Goal: Communication & Community: Answer question/provide support

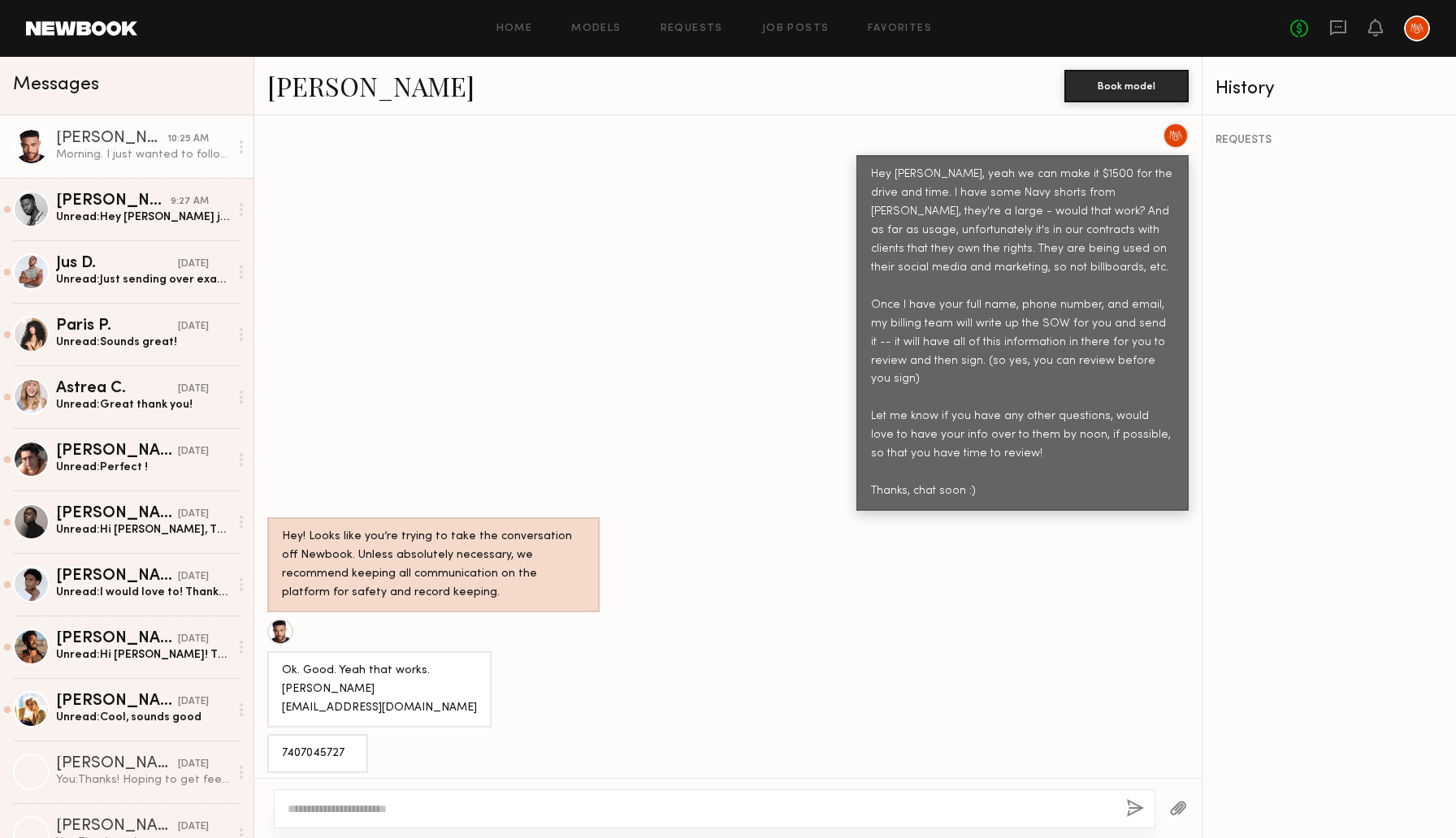
scroll to position [3619, 0]
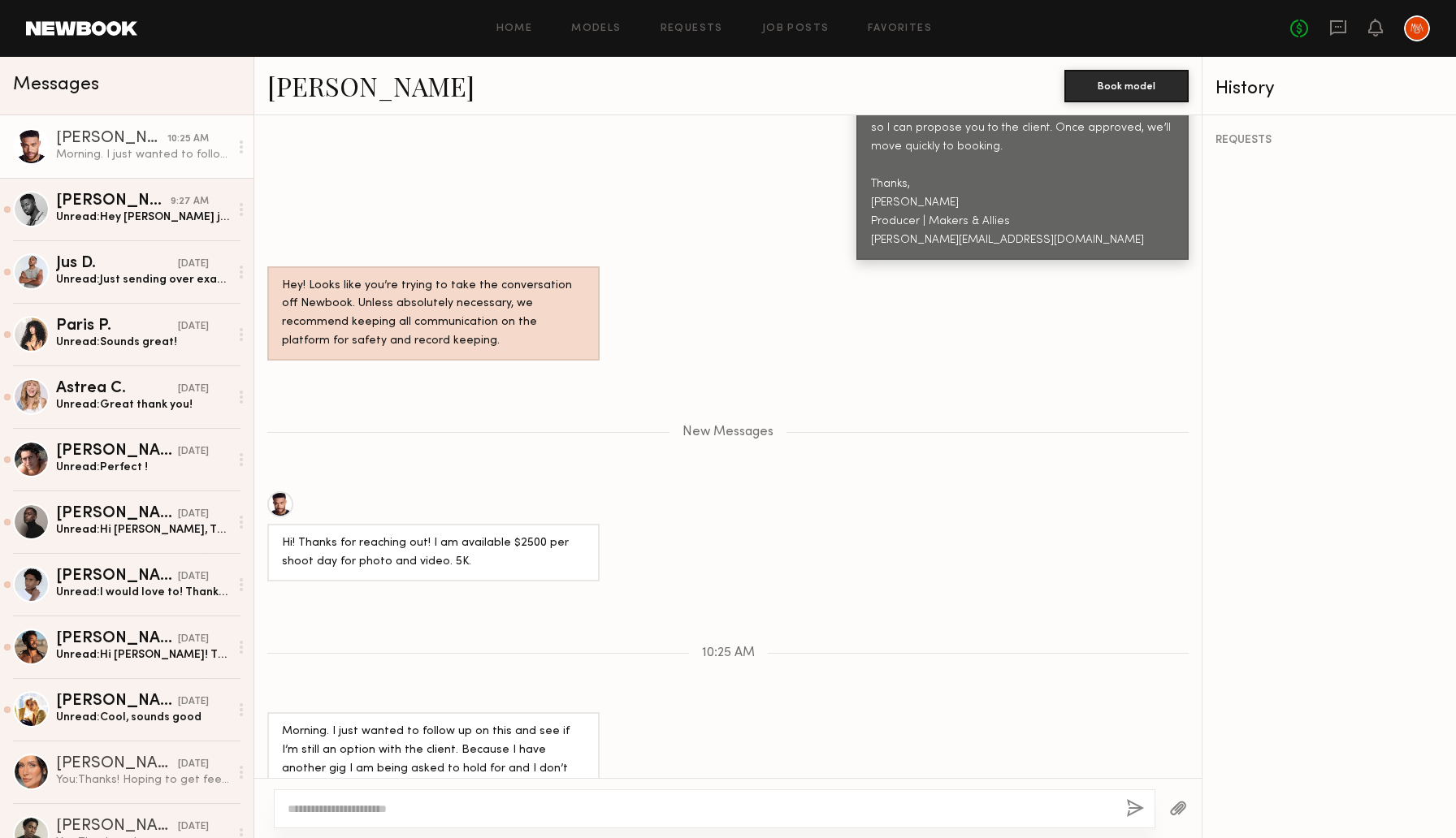
click at [125, 141] on div "Zach S." at bounding box center [111, 139] width 111 height 17
click at [525, 807] on textarea at bounding box center [700, 809] width 826 height 17
type textarea "**********"
click at [1137, 809] on button "button" at bounding box center [1136, 809] width 18 height 21
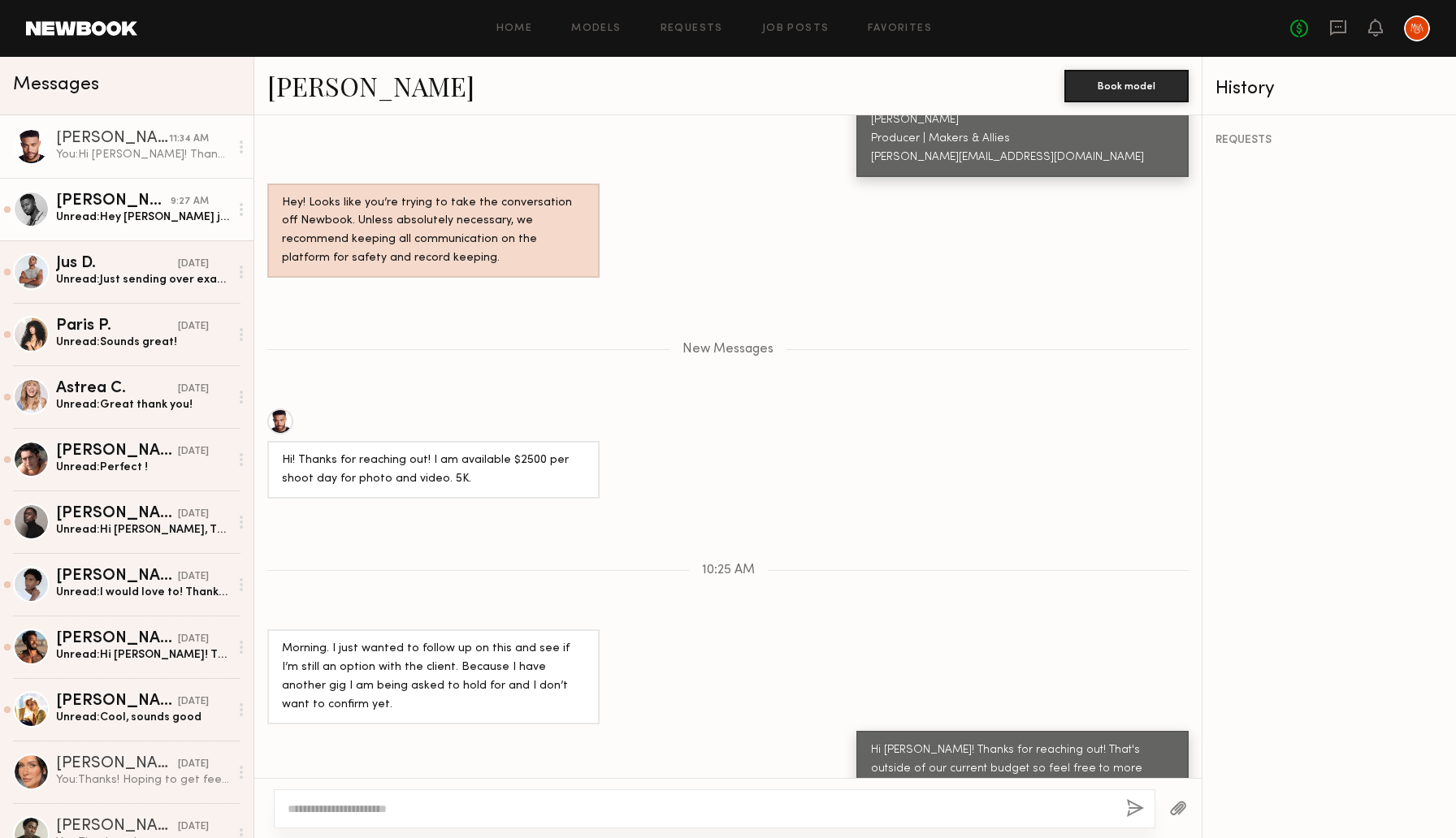
click at [112, 204] on div "Quen M." at bounding box center [113, 201] width 115 height 17
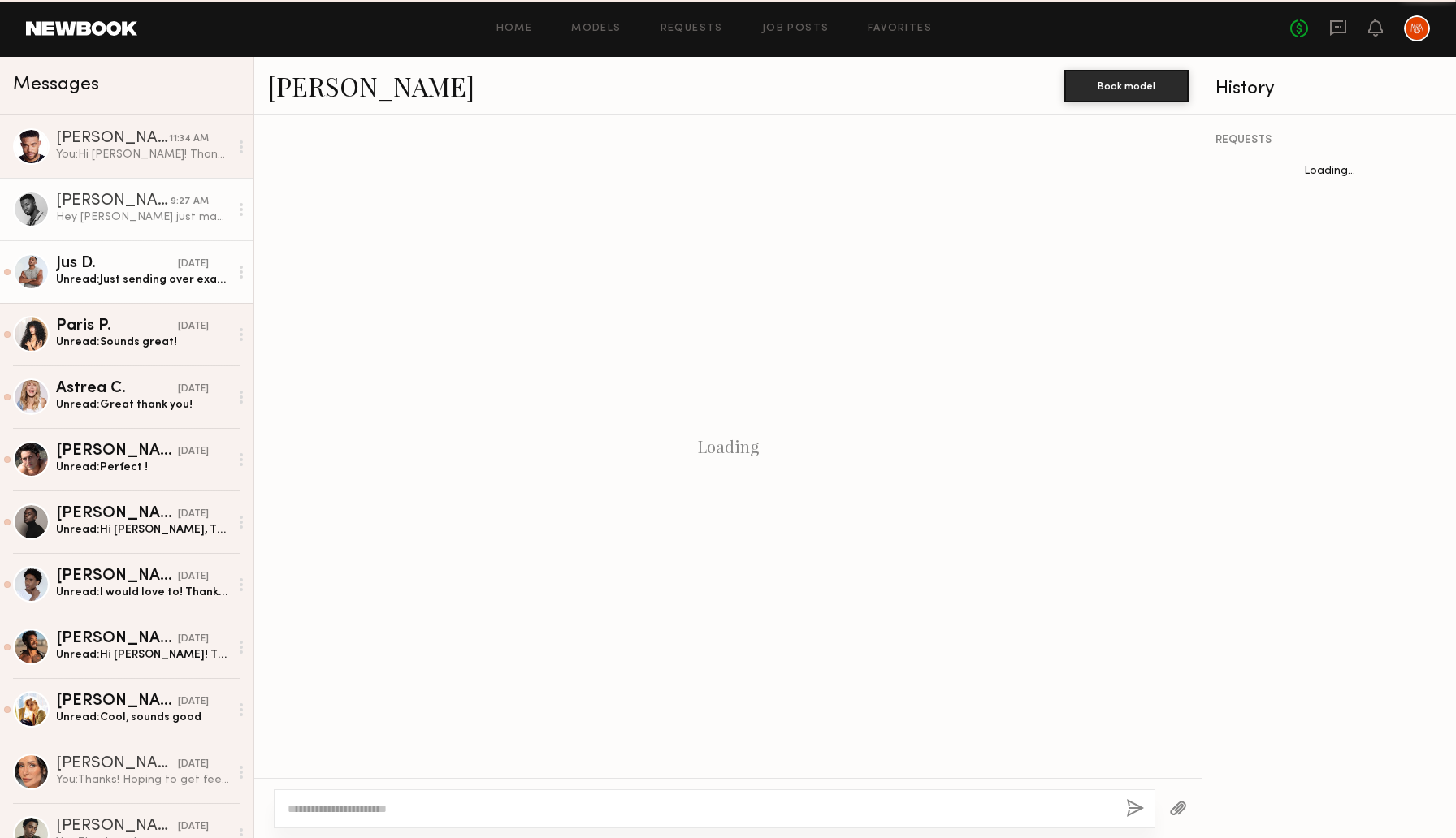
scroll to position [1163, 0]
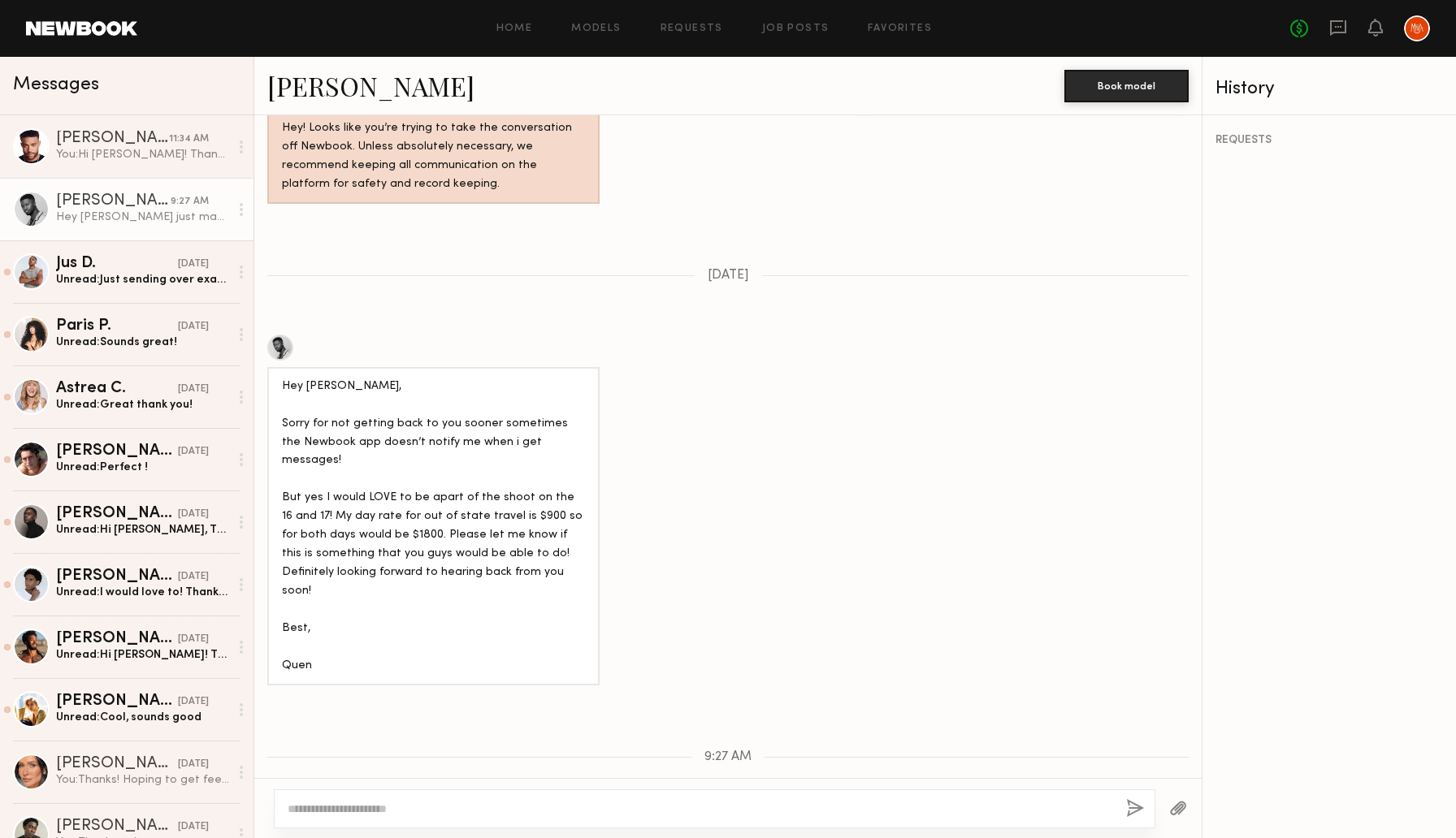
click at [535, 820] on div at bounding box center [715, 808] width 882 height 39
click at [531, 818] on div at bounding box center [715, 808] width 882 height 39
click at [510, 802] on textarea at bounding box center [700, 809] width 826 height 17
type textarea "**********"
click at [1141, 807] on button "button" at bounding box center [1136, 809] width 18 height 21
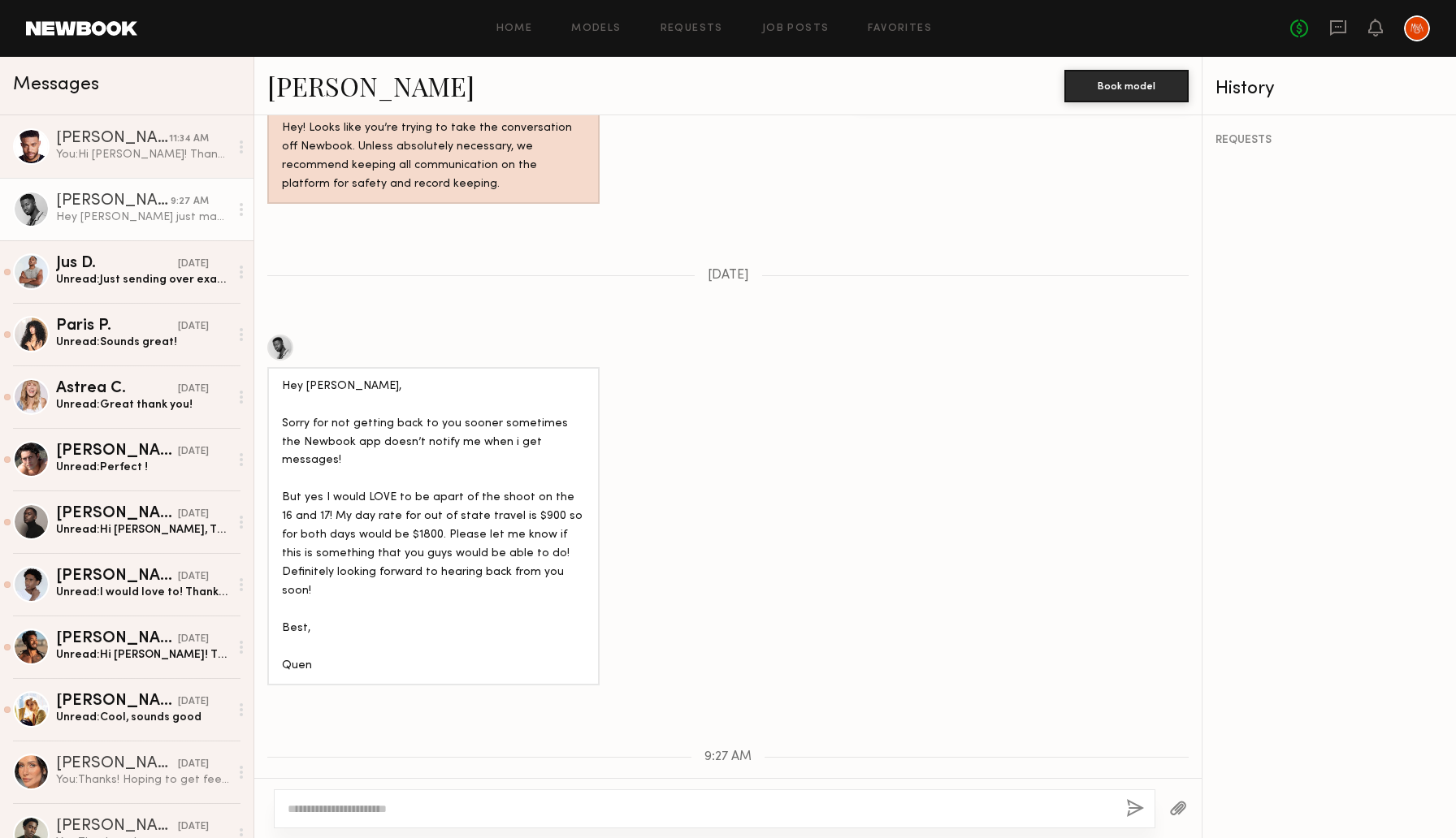
scroll to position [1370, 0]
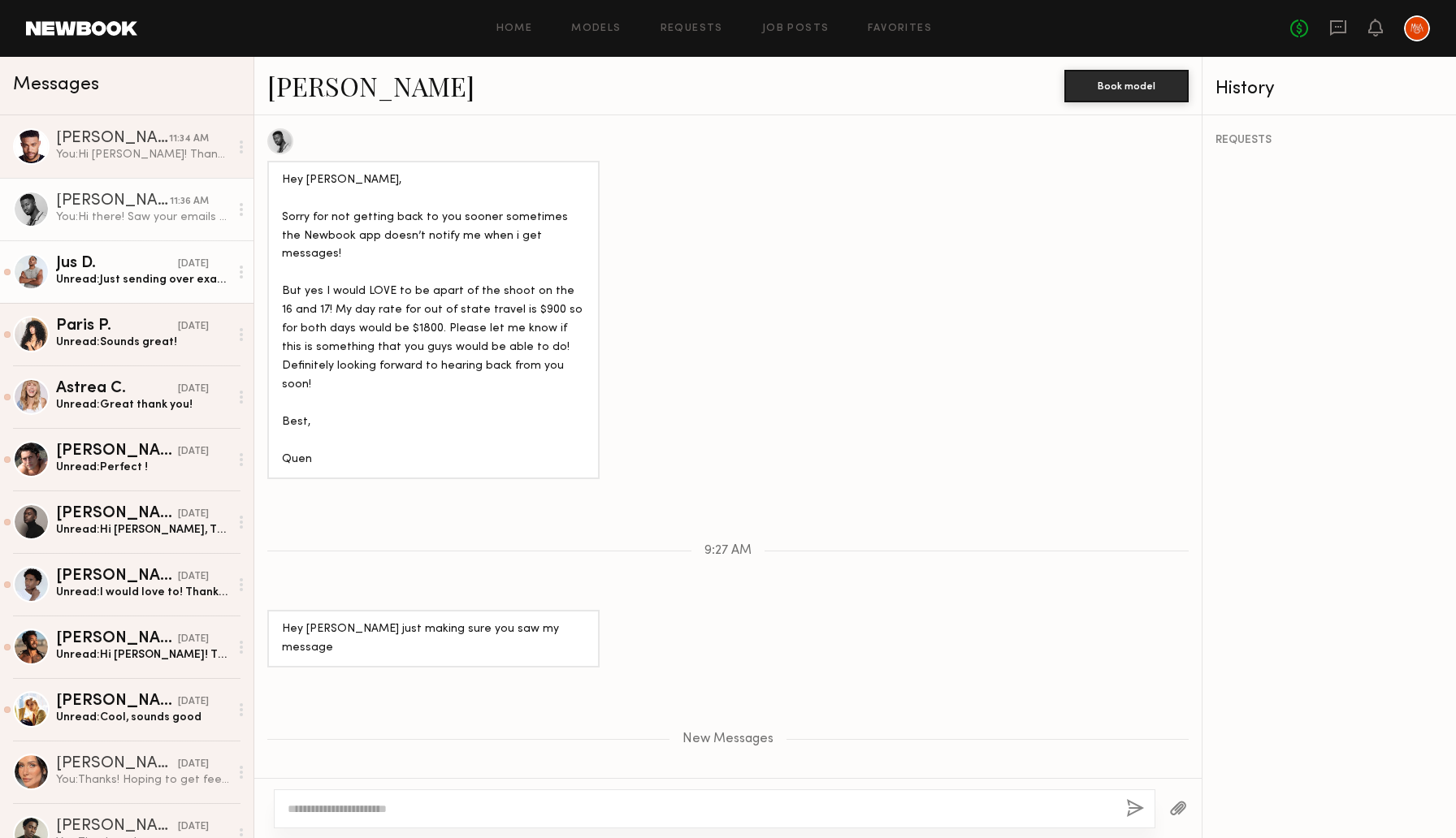
click at [101, 270] on div "Jus D." at bounding box center [117, 264] width 122 height 17
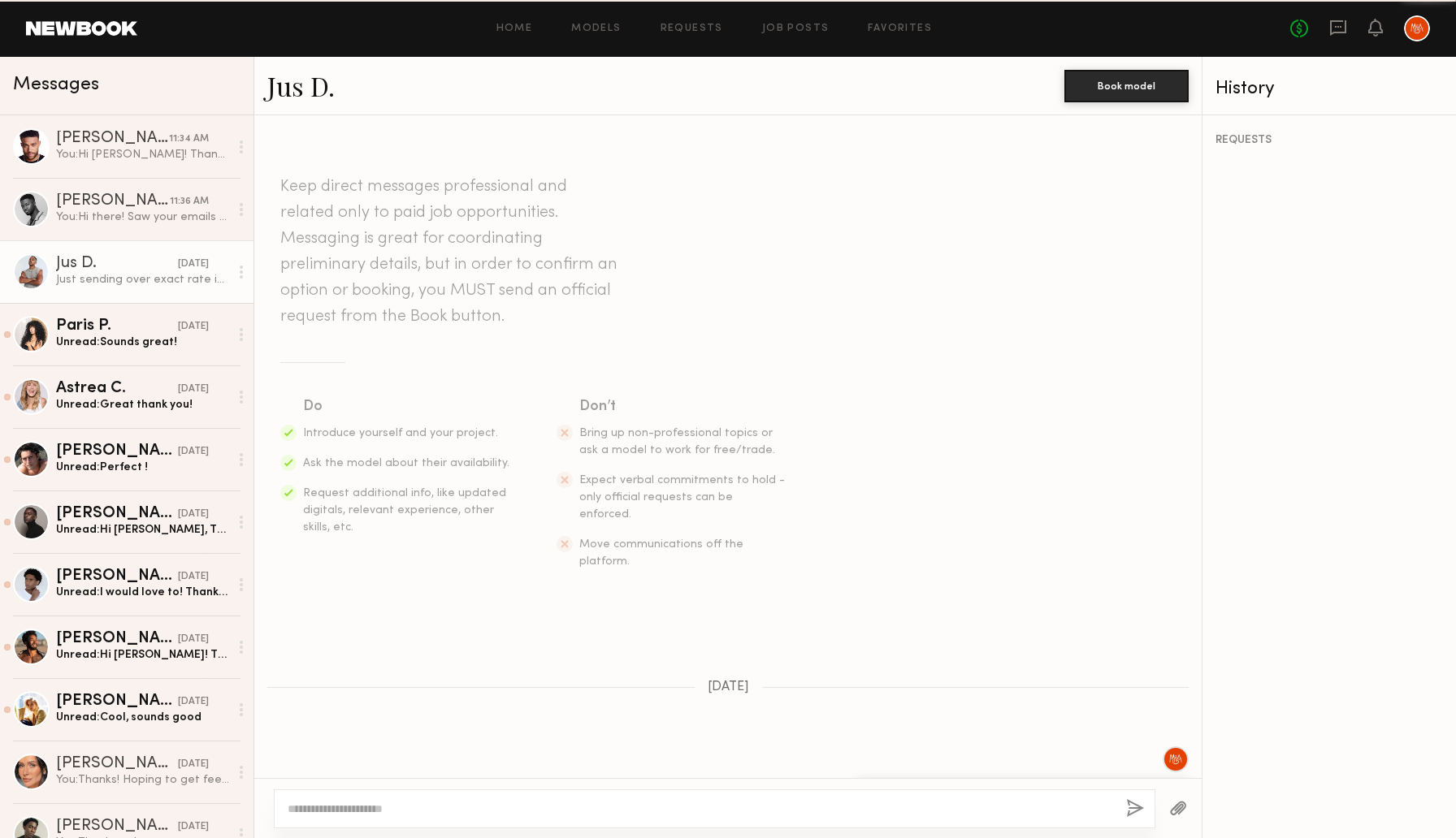
scroll to position [928, 0]
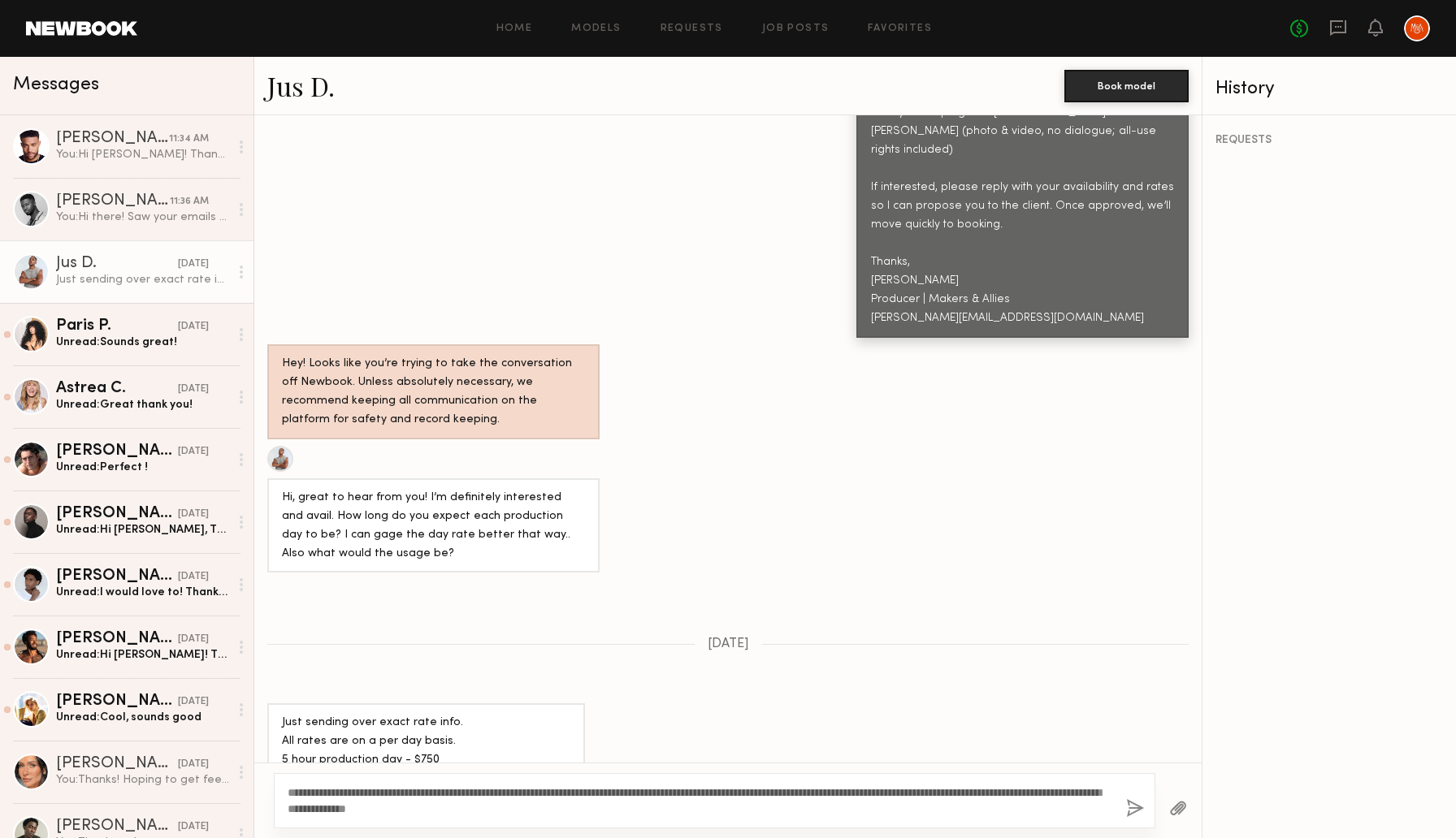
type textarea "**********"
click at [1138, 803] on button "button" at bounding box center [1136, 809] width 18 height 21
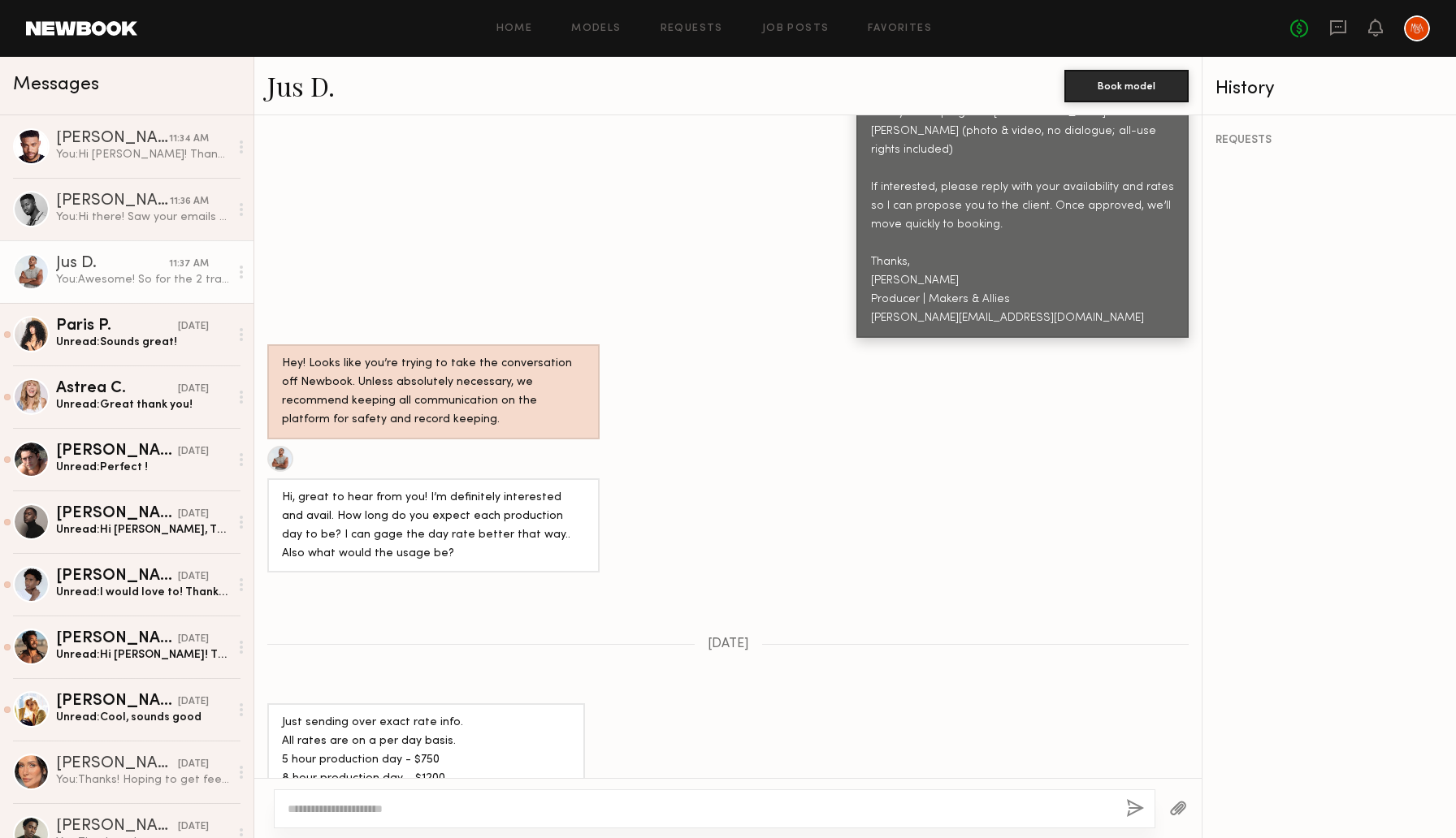
scroll to position [1276, 0]
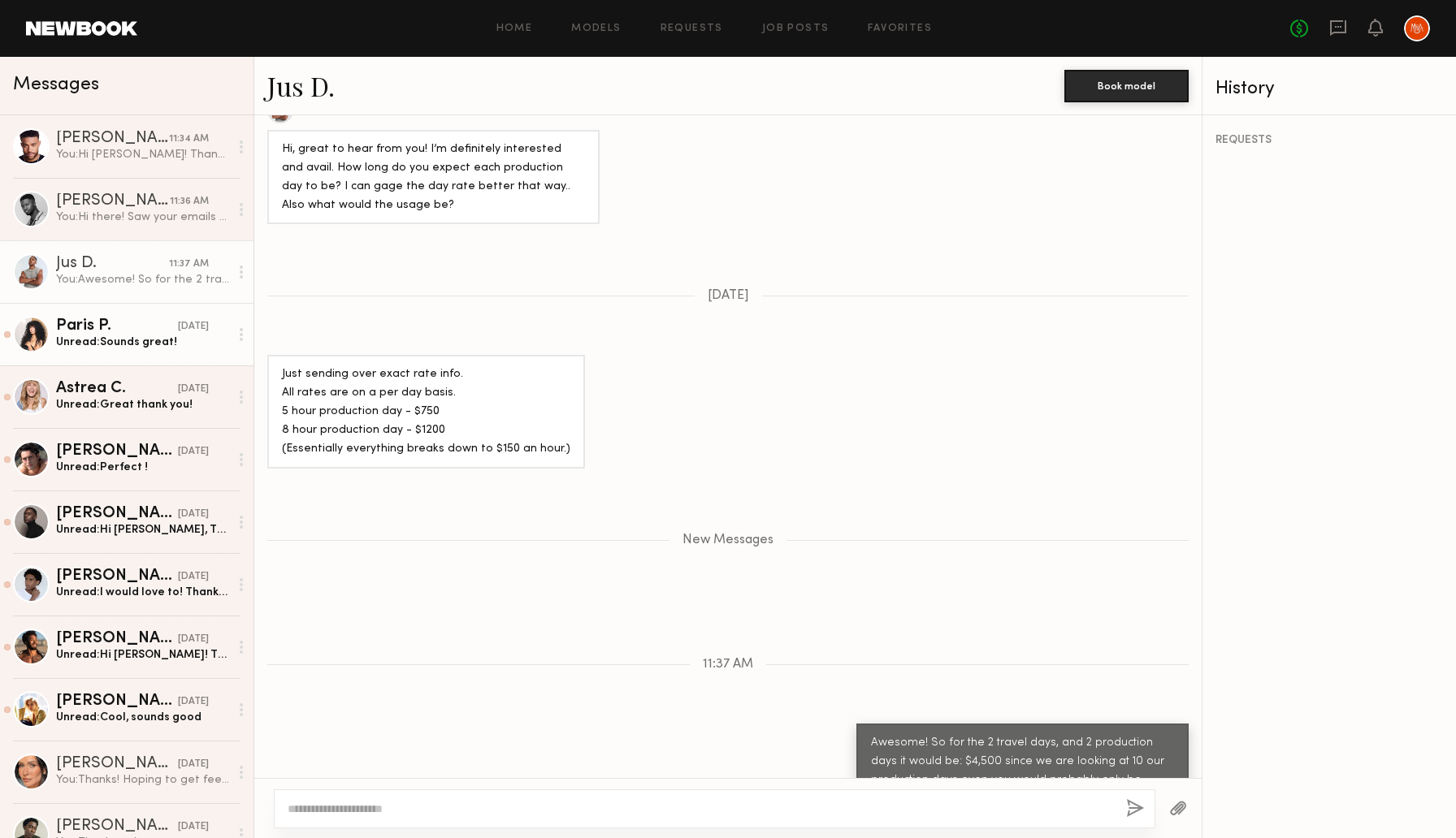
click at [120, 351] on link "Paris P. yesterday Unread: Sounds great!" at bounding box center [126, 334] width 254 height 63
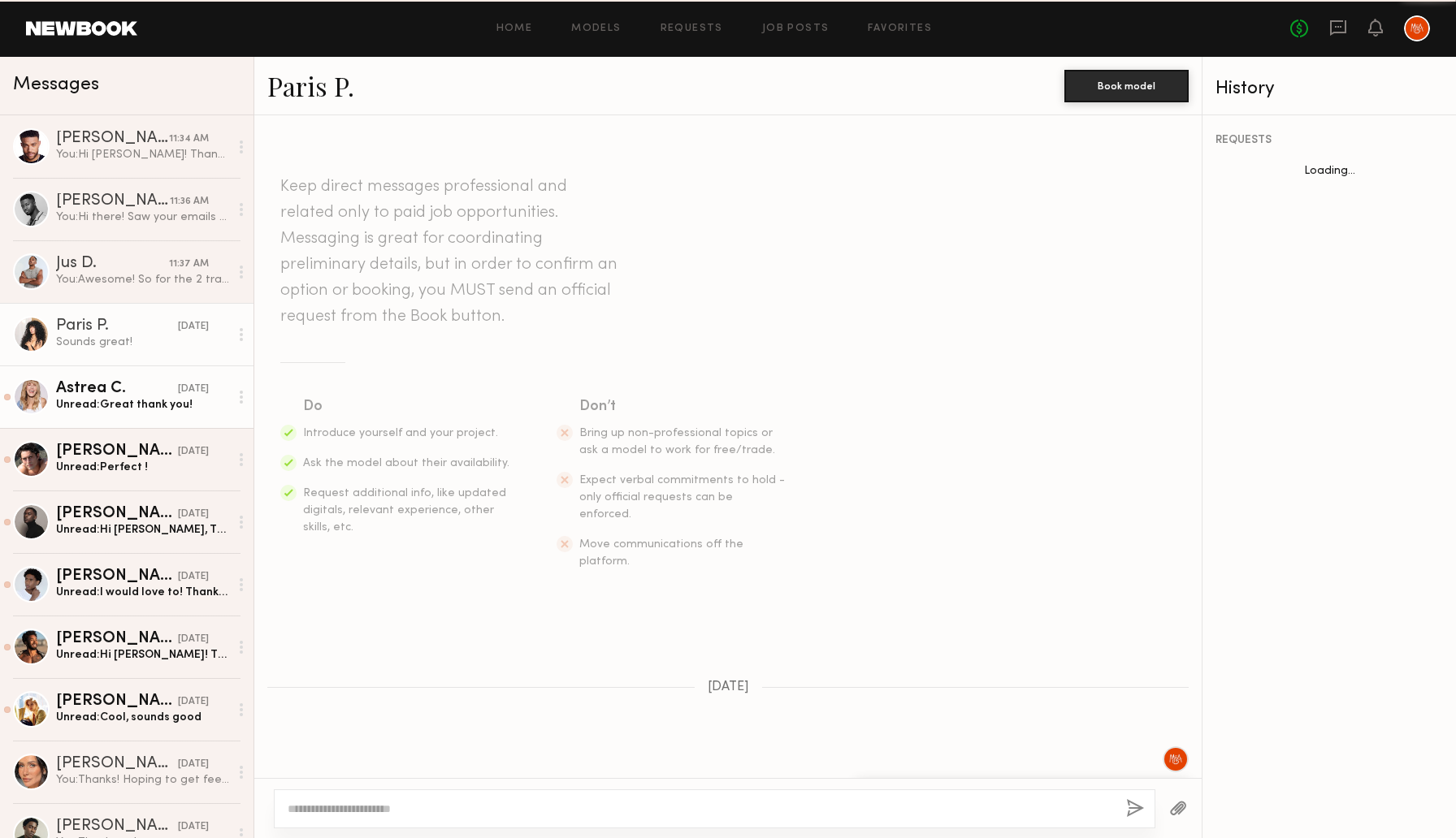
scroll to position [1930, 0]
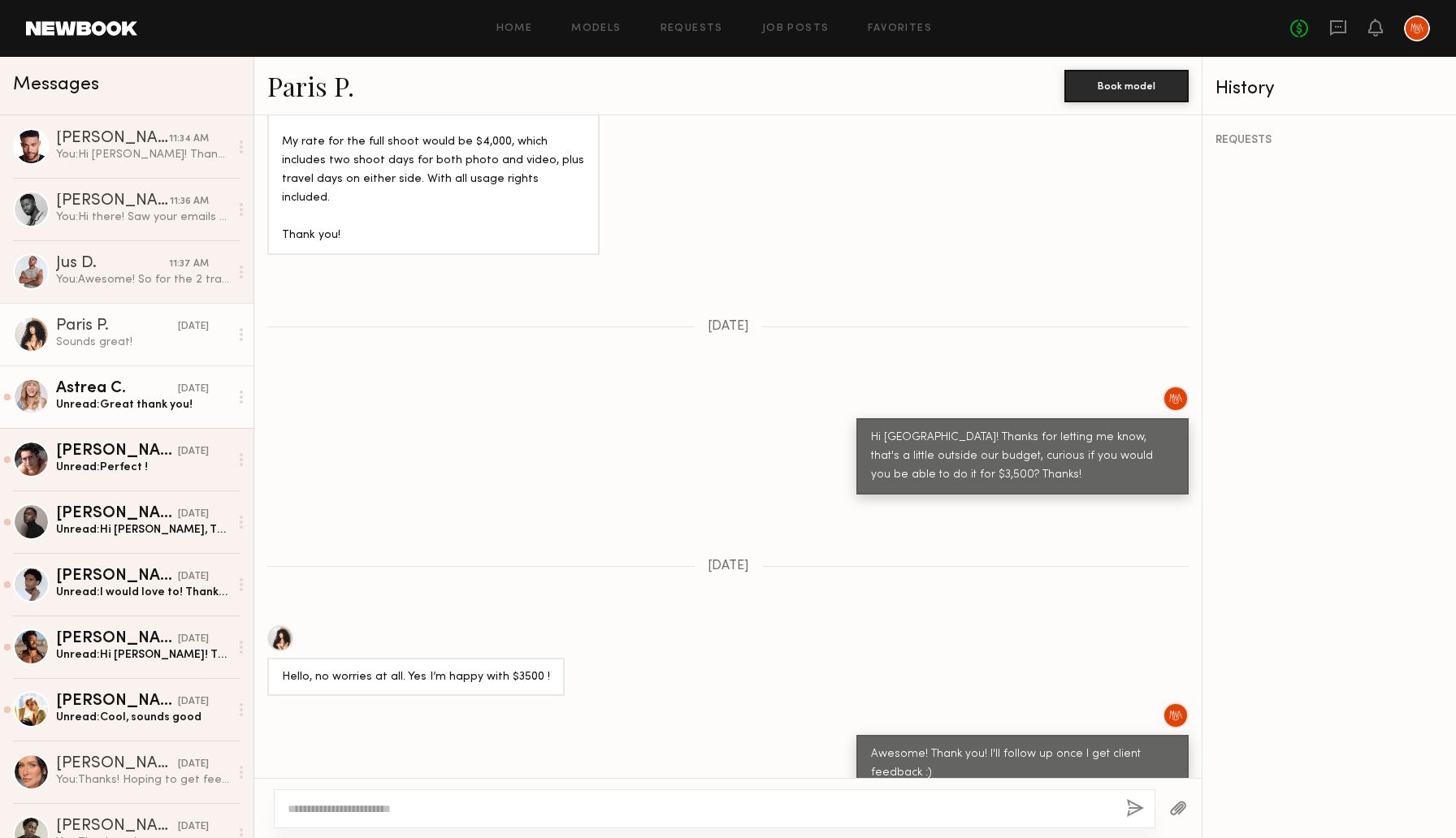
click at [140, 389] on div "Astrea C." at bounding box center [117, 389] width 122 height 17
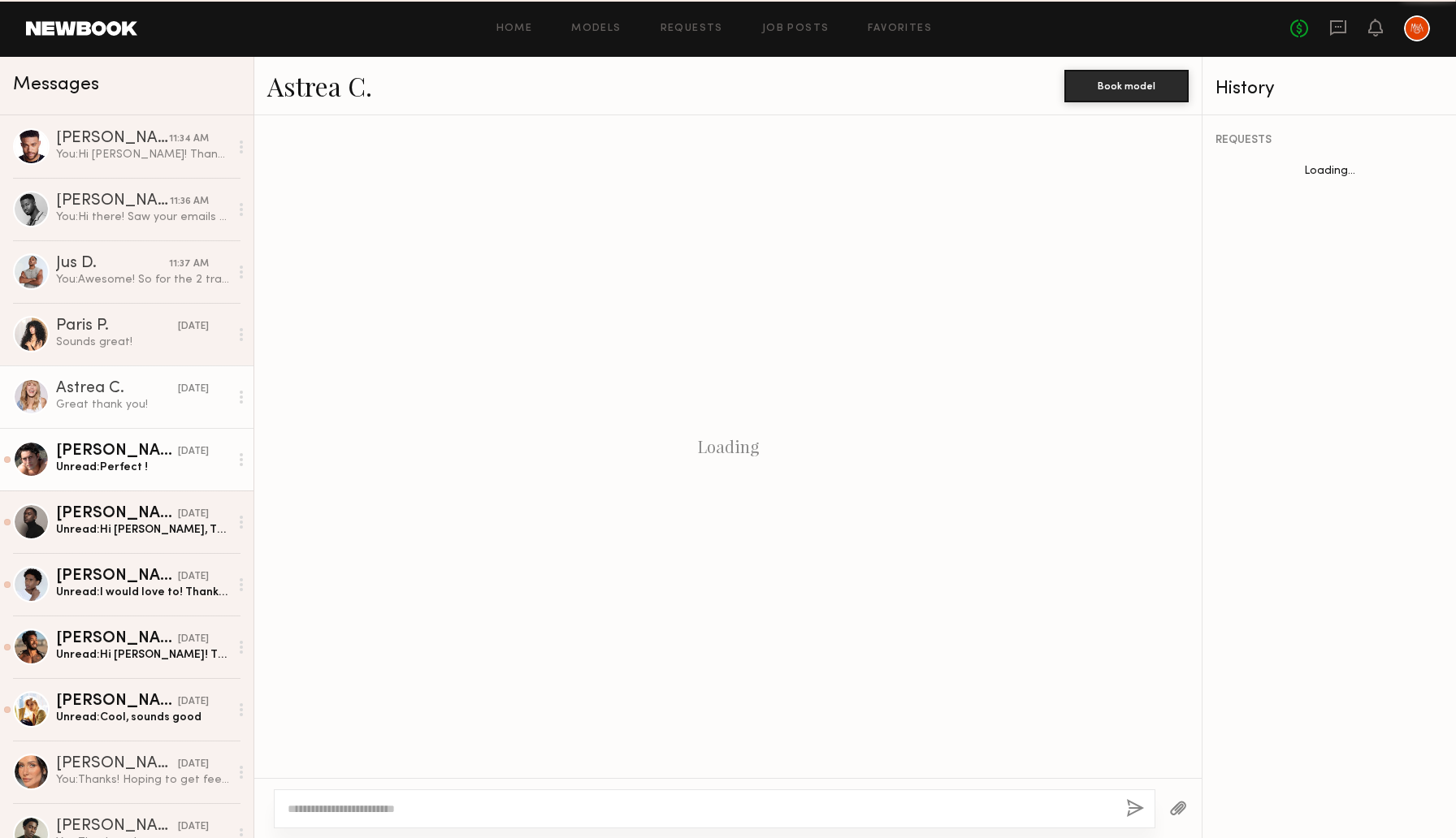
scroll to position [2044, 0]
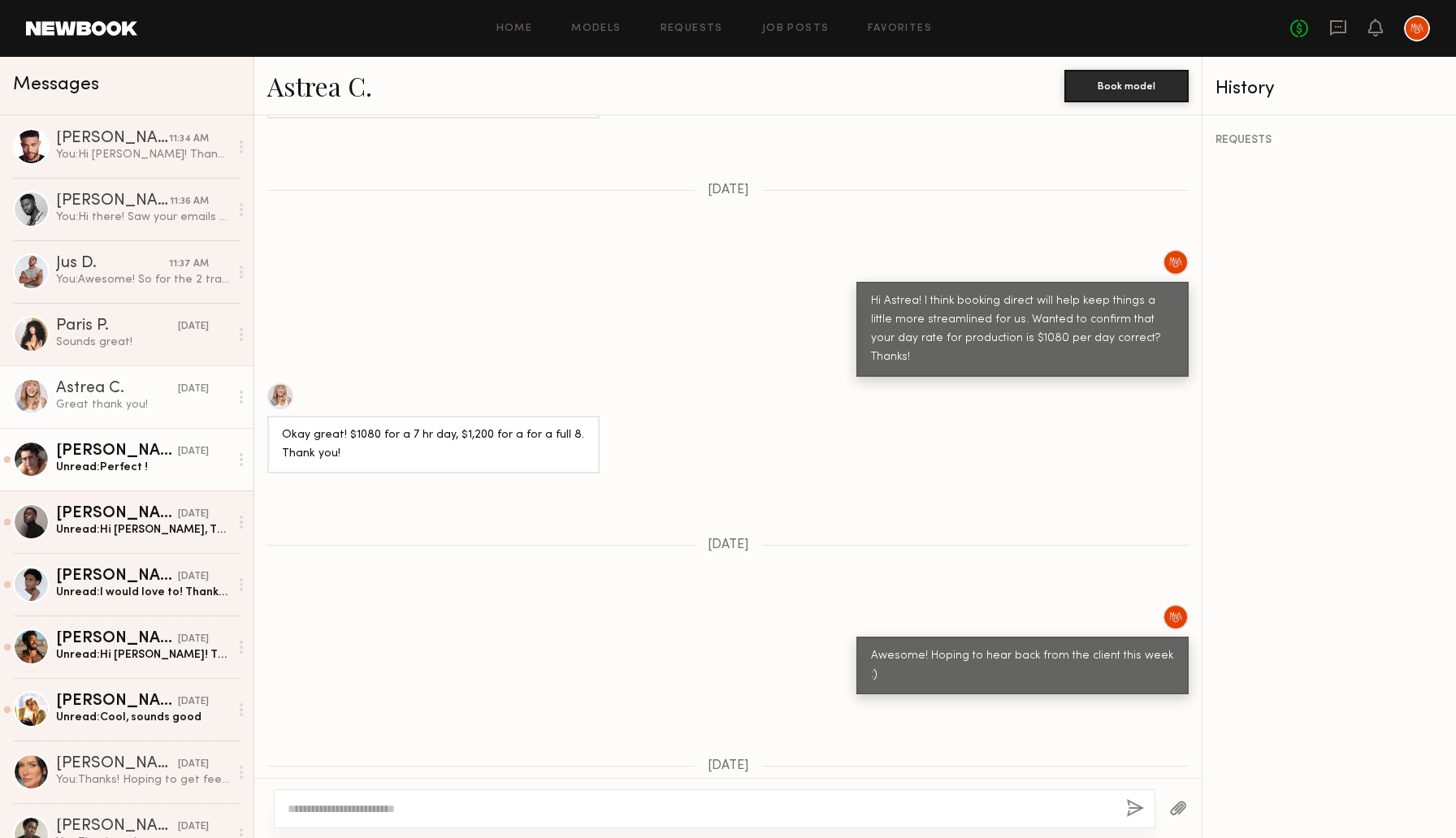
click at [142, 466] on div "Unread: Perfect !" at bounding box center [143, 467] width 173 height 16
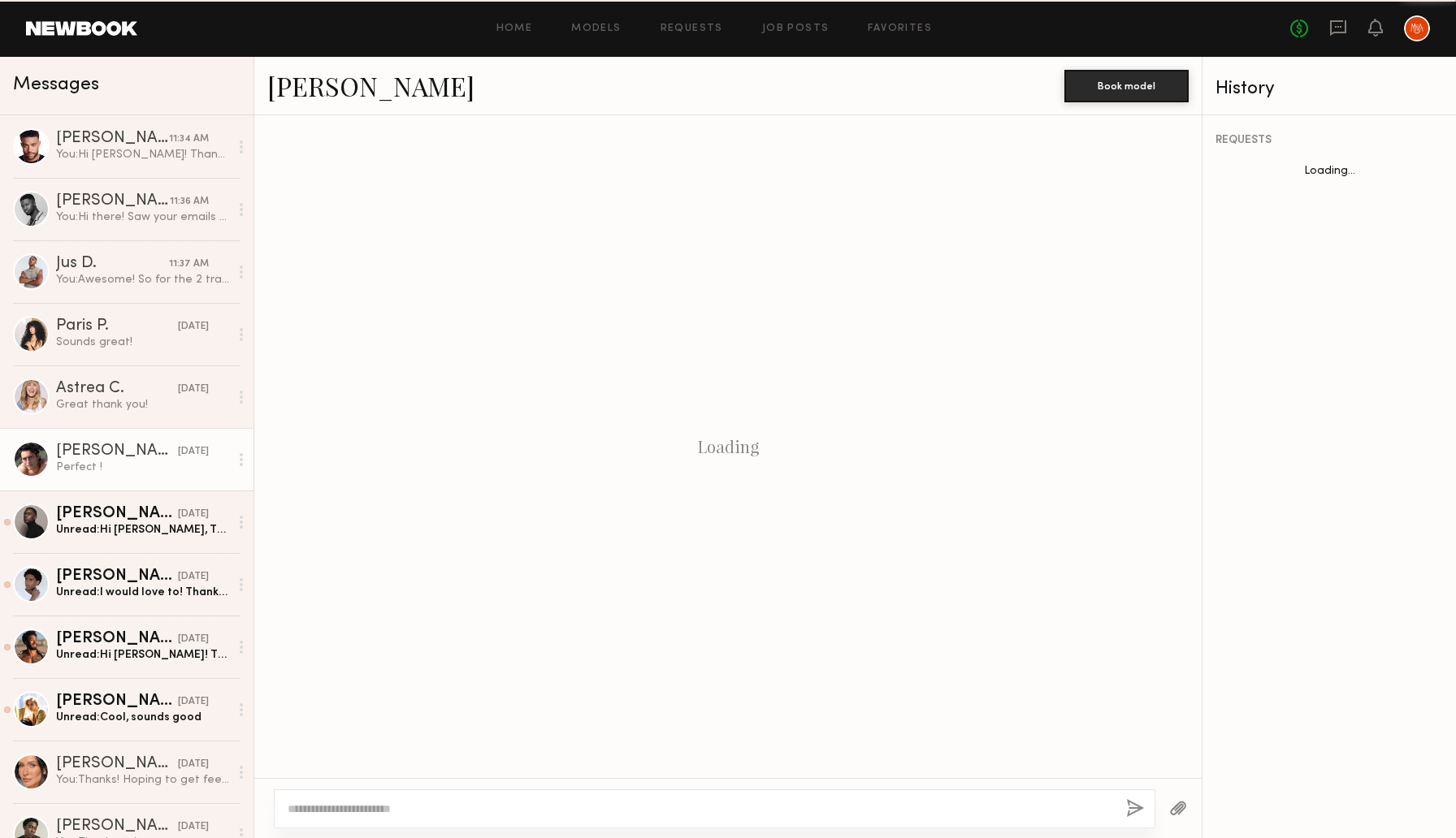
scroll to position [927, 0]
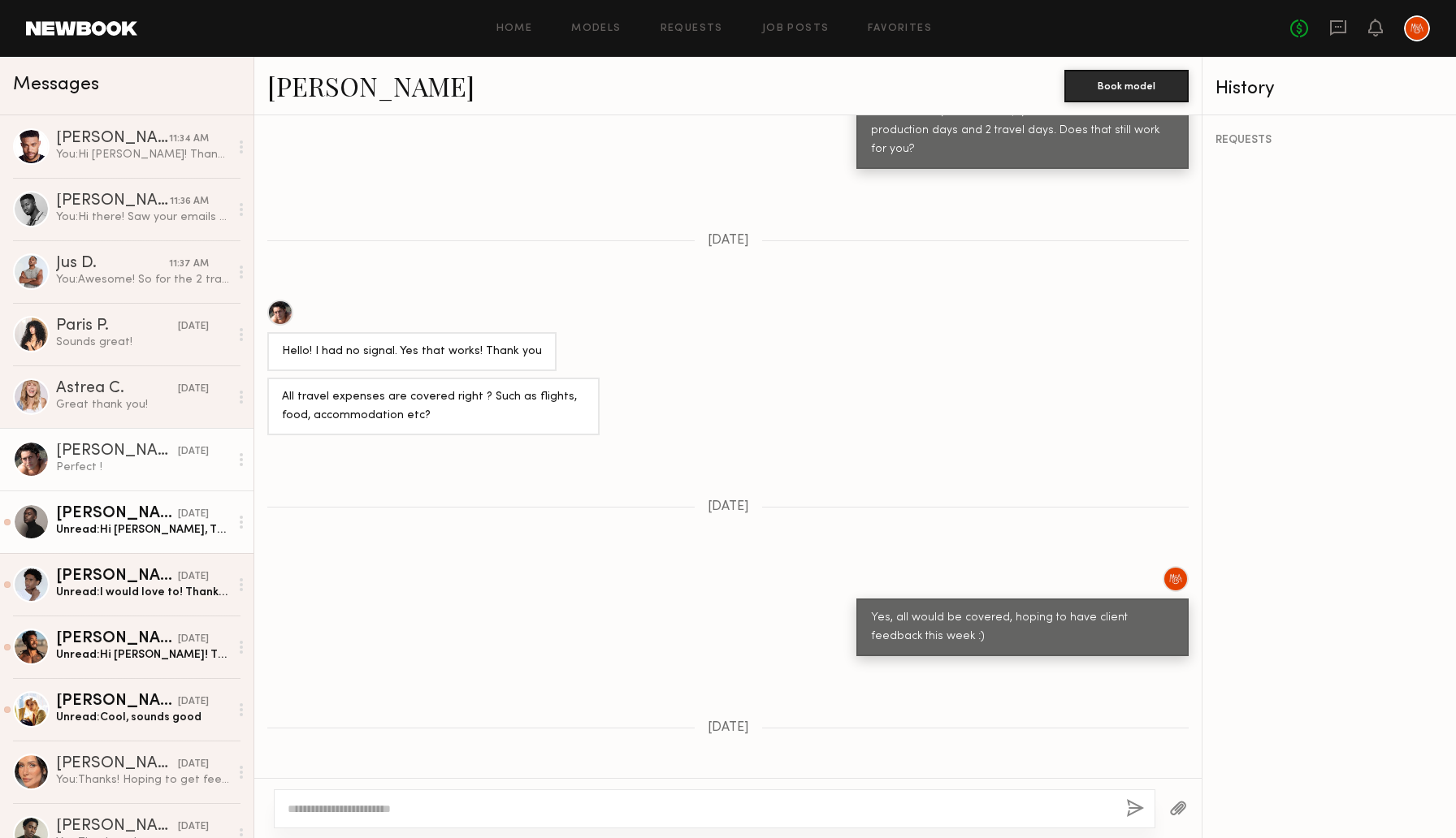
click at [154, 530] on div "Unread: Hi Rachel, Thank you for reaching out—this project sounds great, and I’…" at bounding box center [143, 530] width 173 height 16
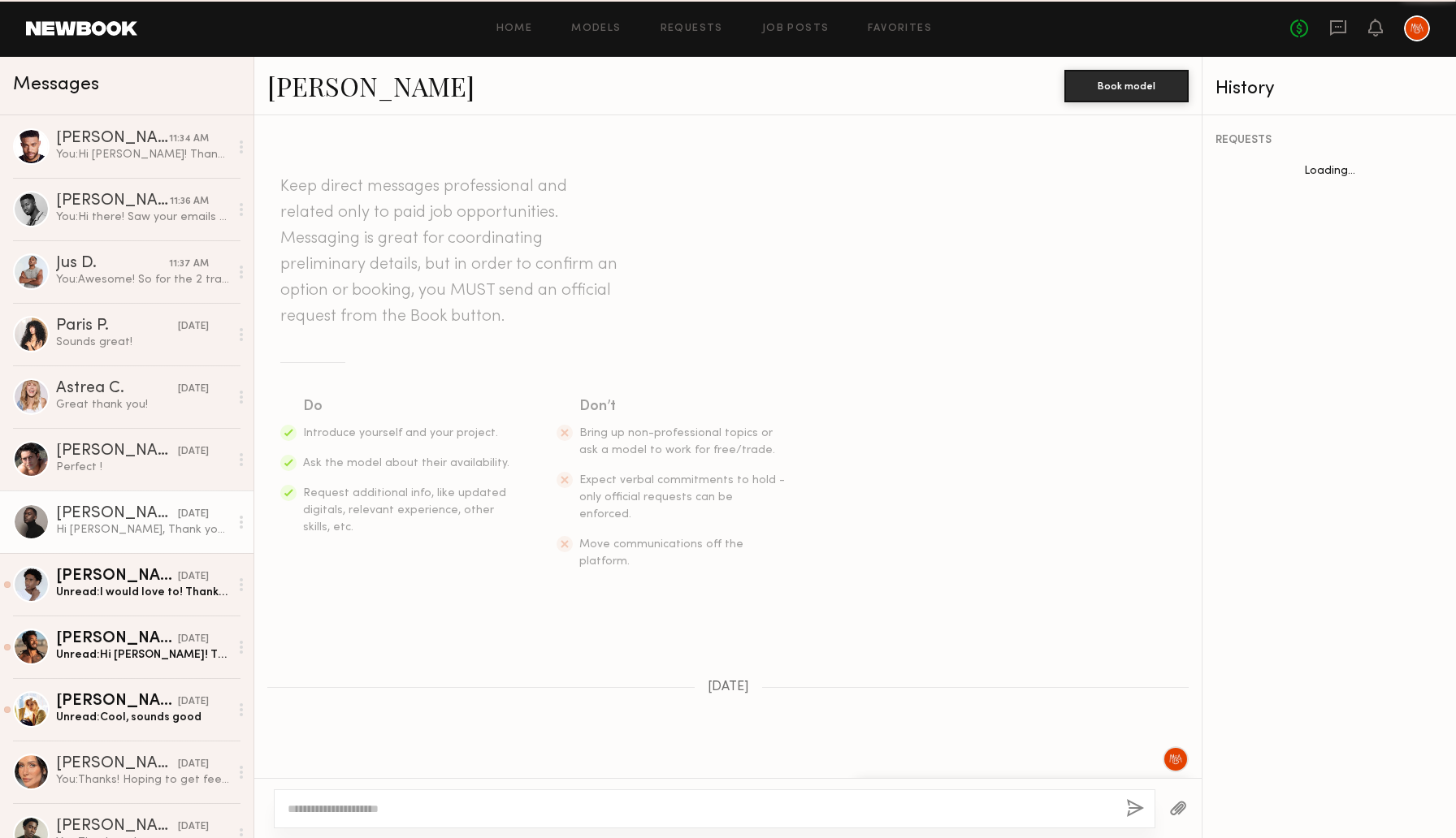
scroll to position [838, 0]
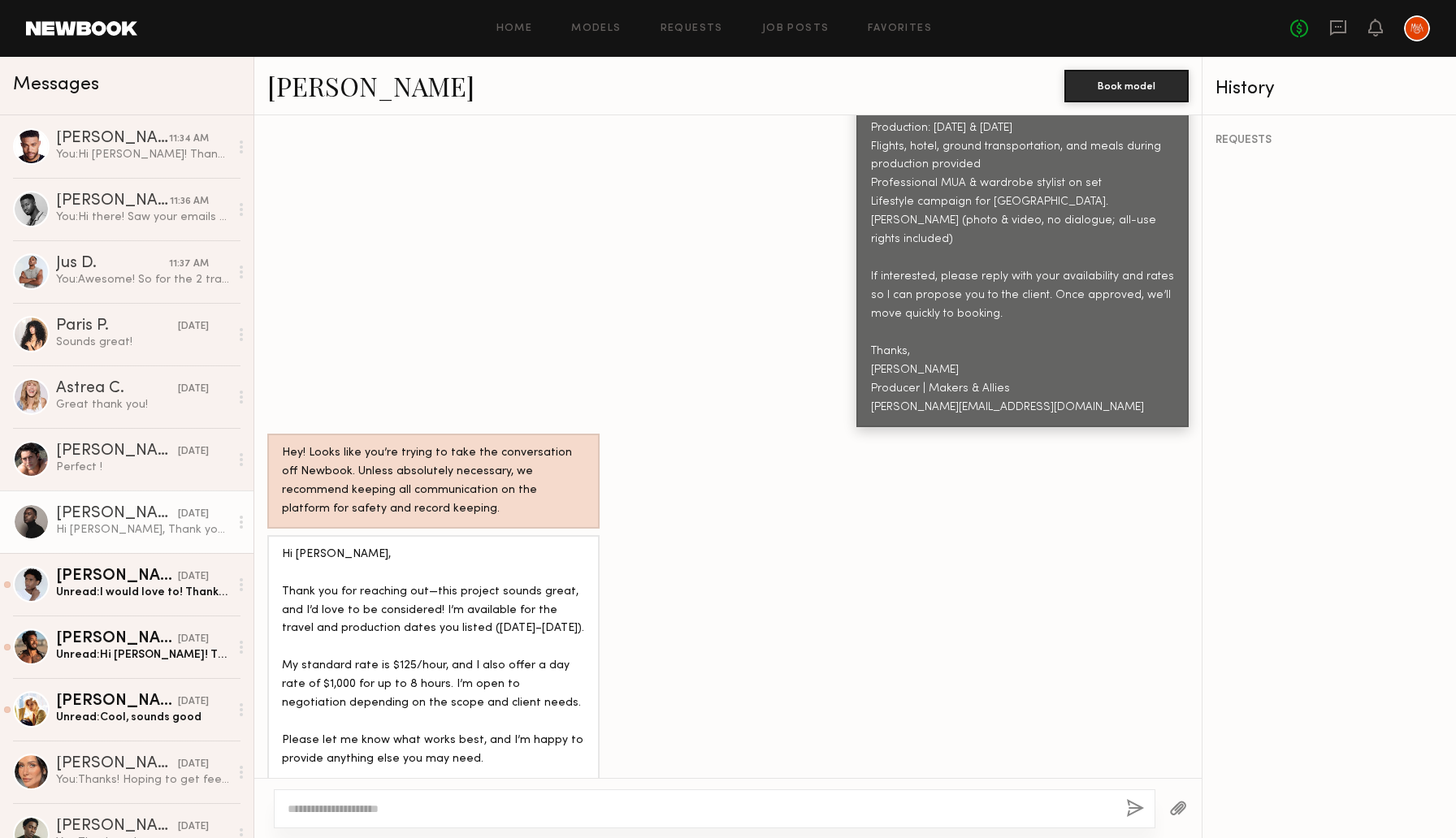
click at [581, 805] on textarea at bounding box center [700, 809] width 826 height 17
click at [130, 518] on div "EJ J." at bounding box center [117, 514] width 122 height 17
click at [325, 812] on textarea at bounding box center [700, 809] width 826 height 17
type textarea "**********"
click at [1128, 803] on button "button" at bounding box center [1136, 809] width 18 height 21
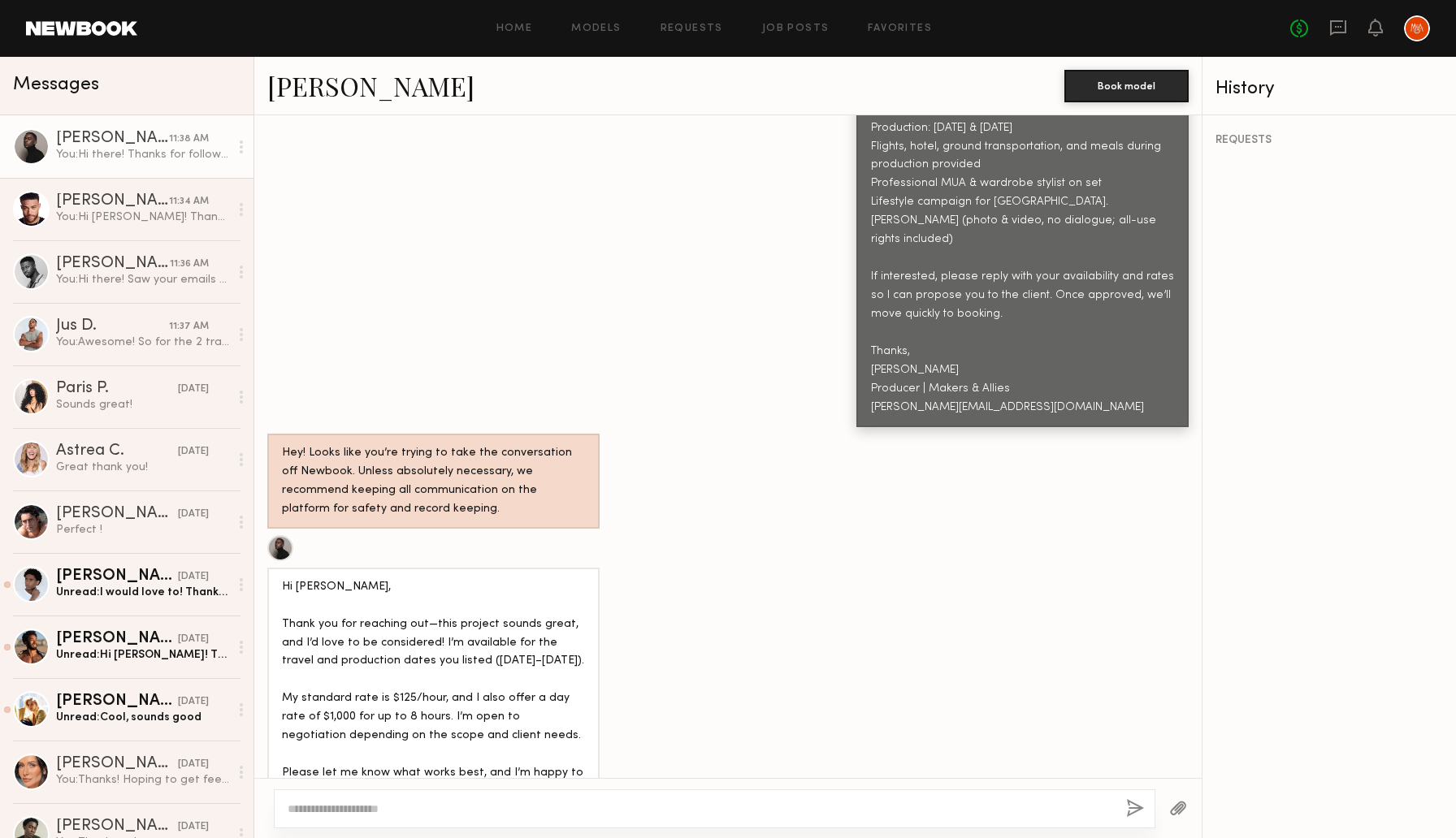
scroll to position [1182, 0]
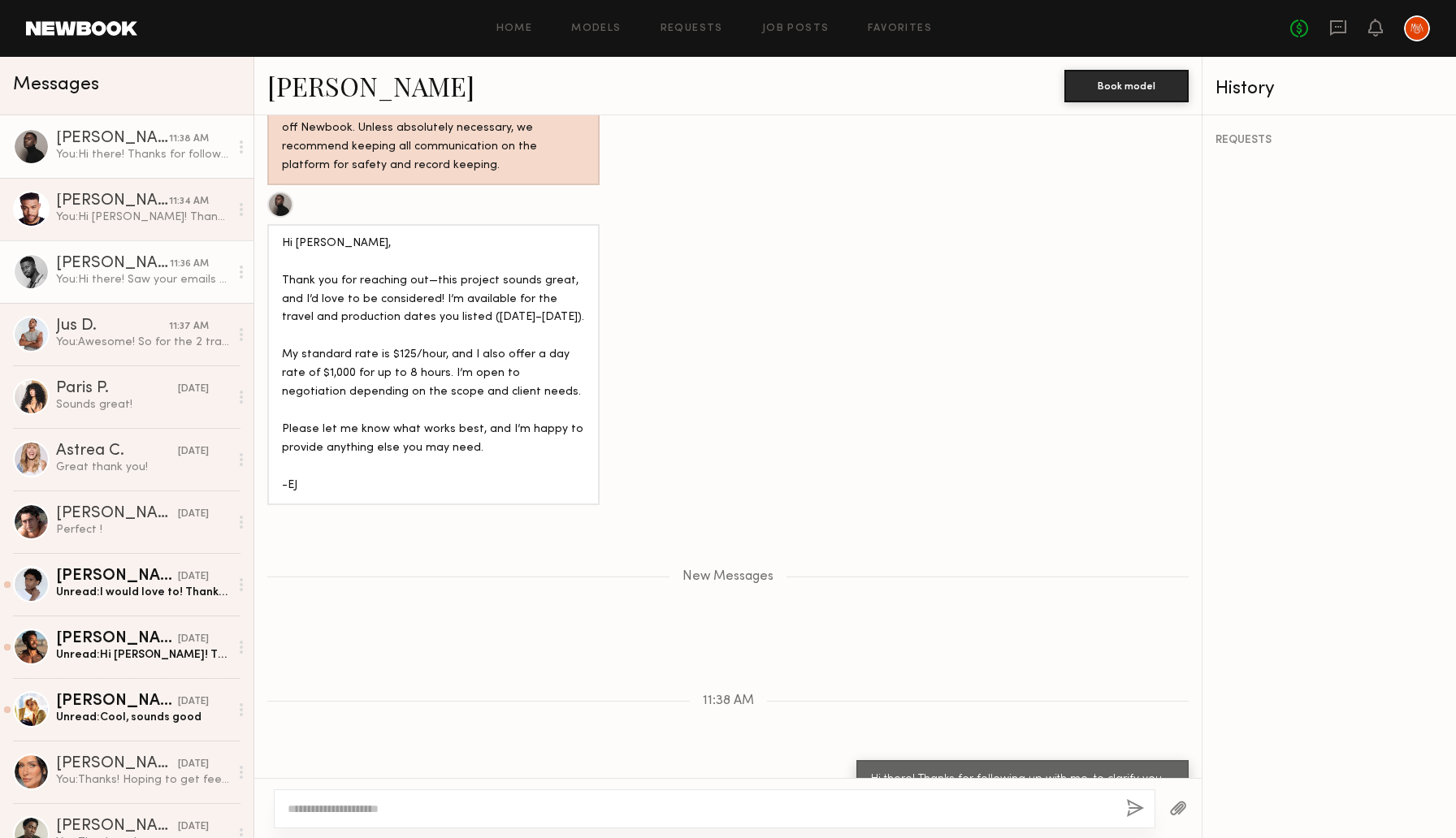
click at [128, 278] on div "You: Hi there! Saw your emails and your message, thanks for following up! To co…" at bounding box center [143, 280] width 173 height 16
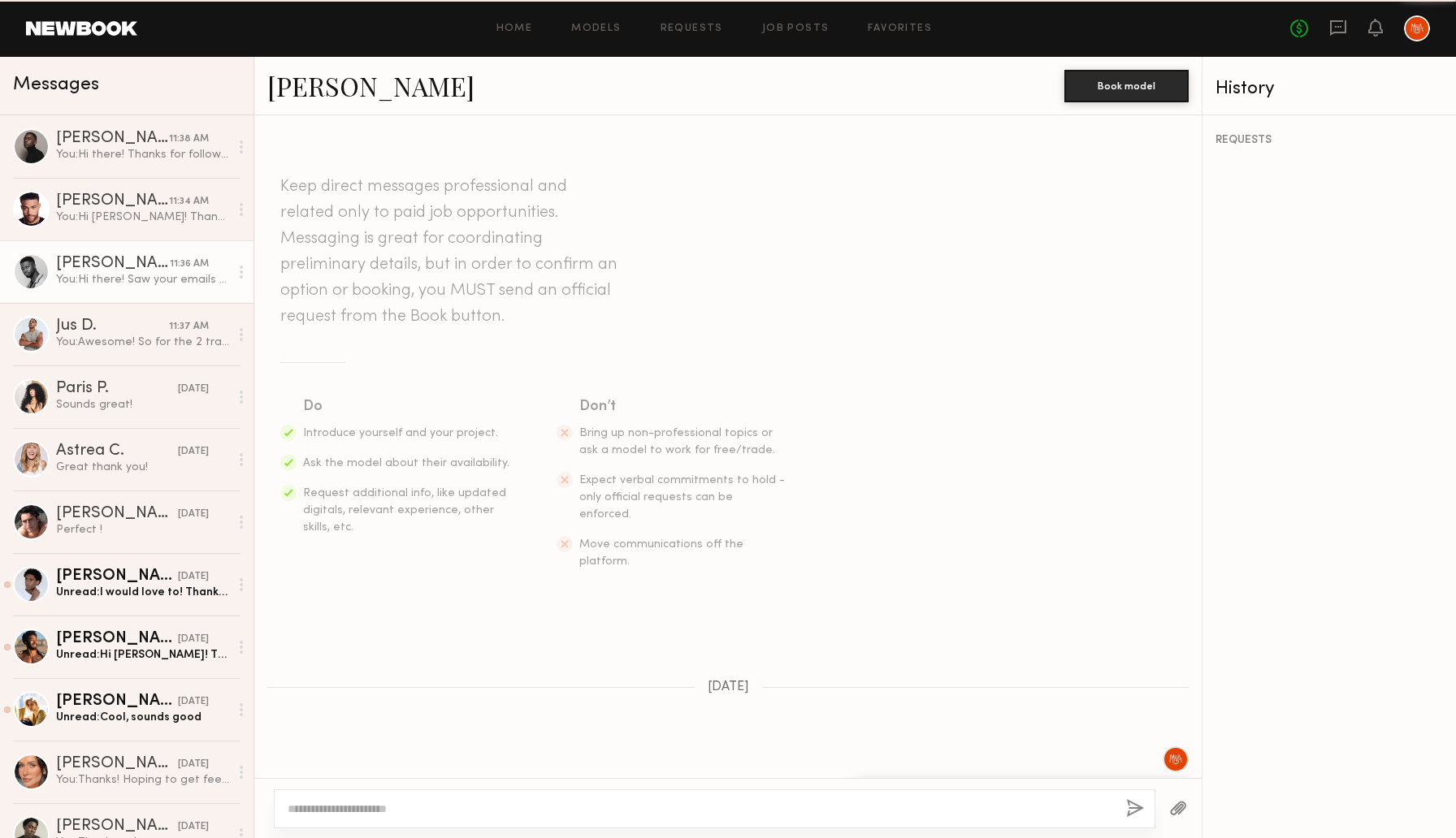
scroll to position [1246, 0]
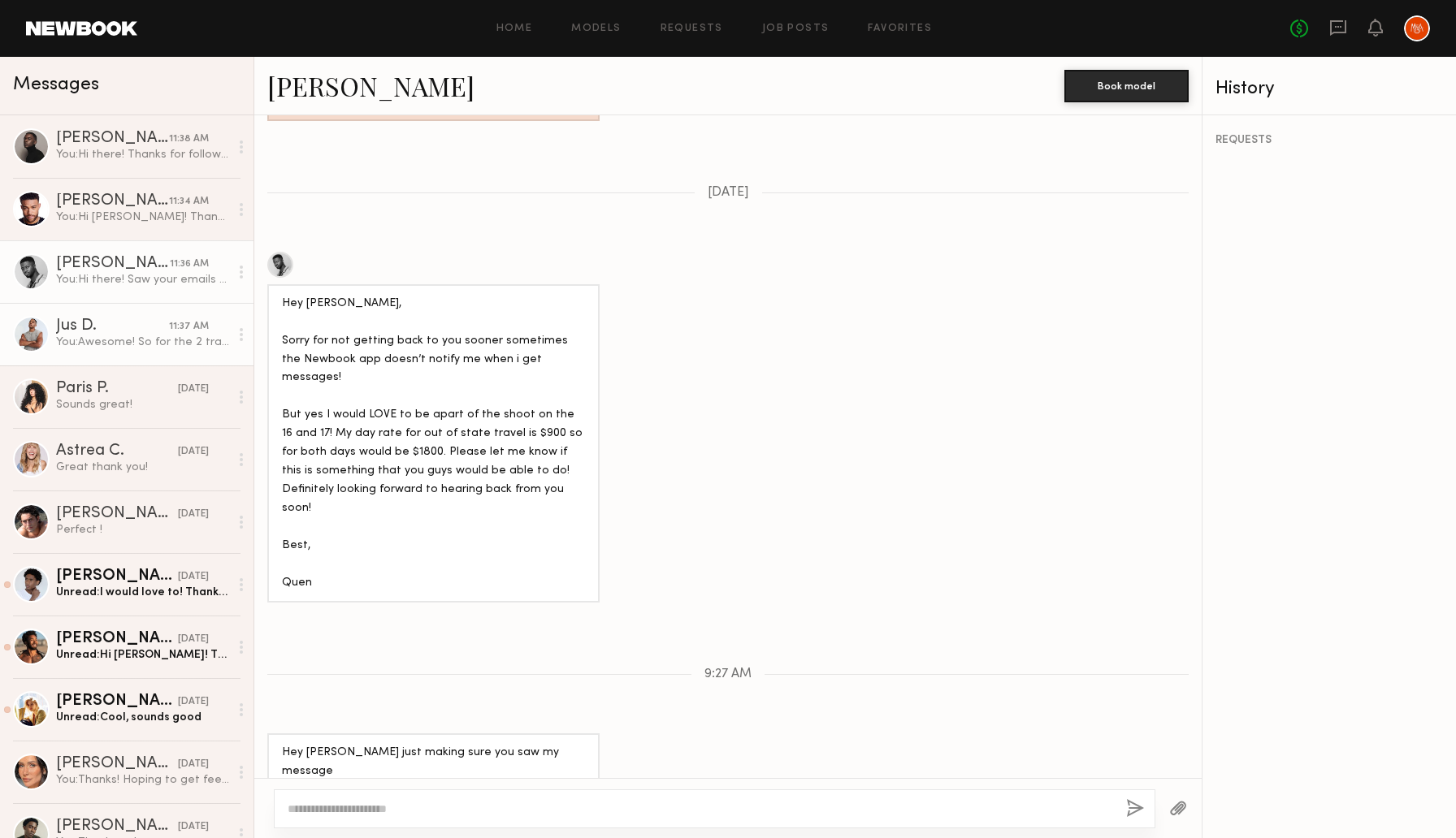
click at [129, 340] on div "You: Awesome! So for the 2 travel days, and 2 production days it would be: $4,5…" at bounding box center [143, 342] width 173 height 16
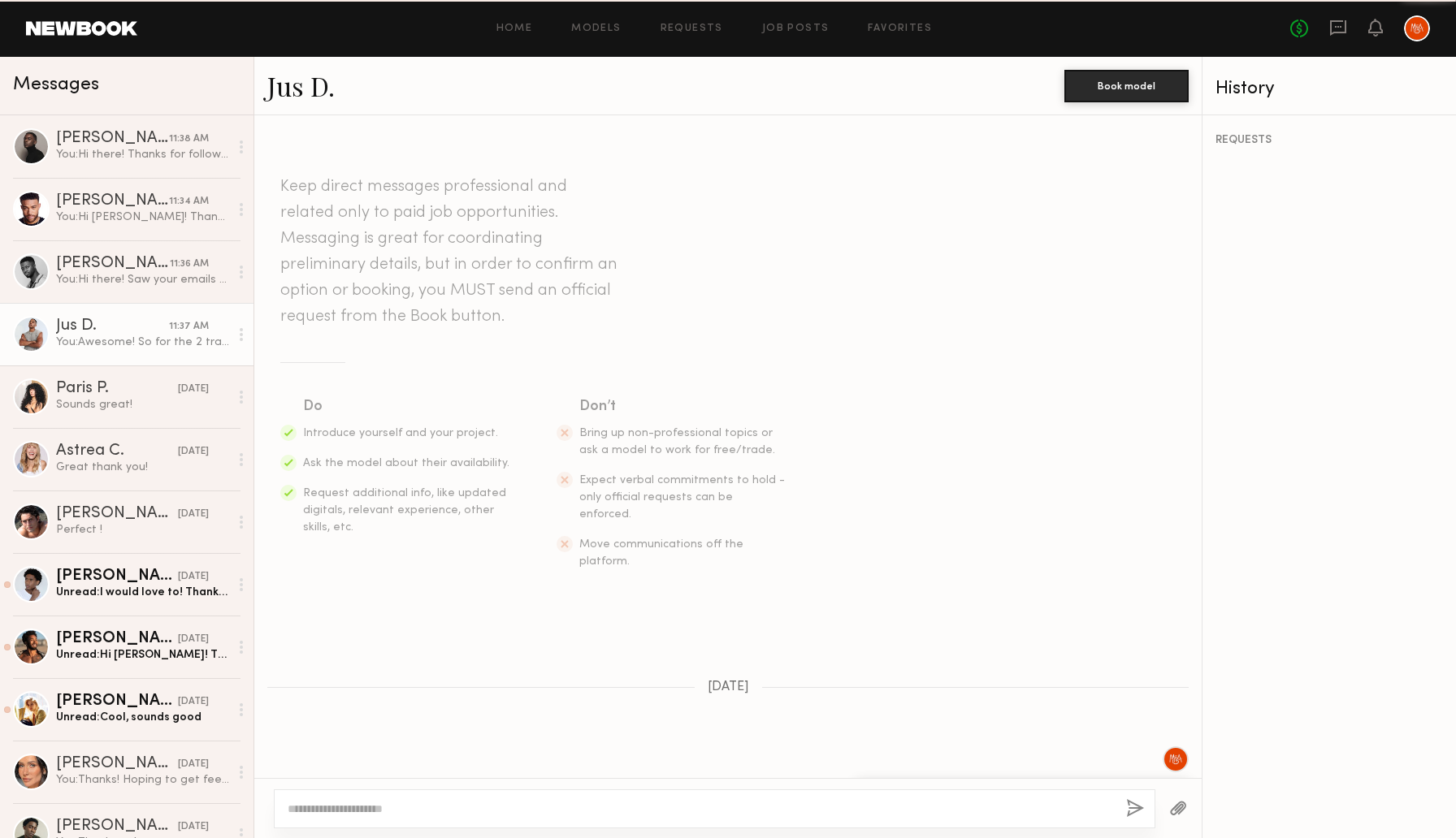
scroll to position [1153, 0]
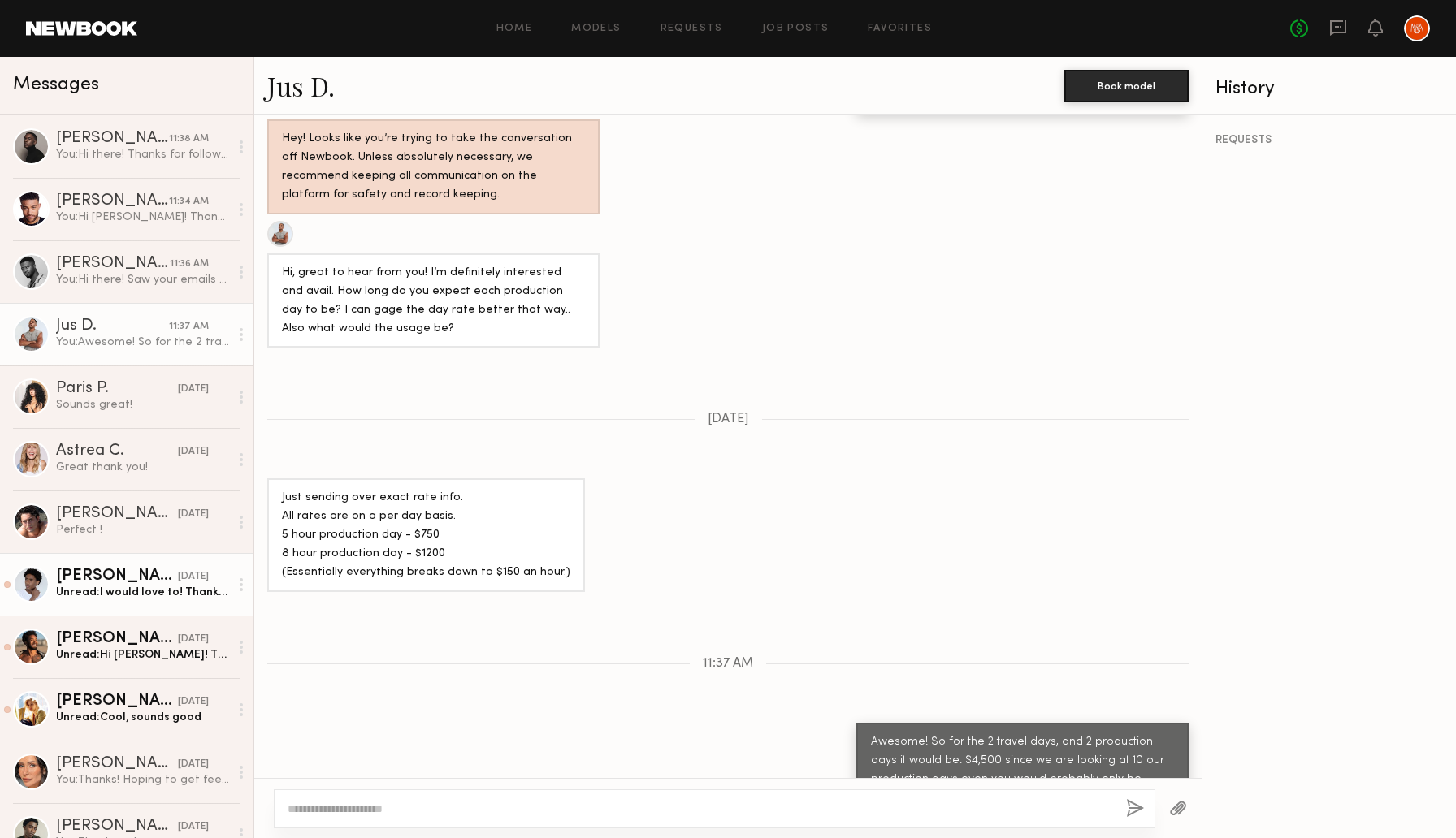
click at [122, 590] on div "Unread: I would love to! Thanks for reaching out. My rate is 3k a day because o…" at bounding box center [143, 592] width 173 height 16
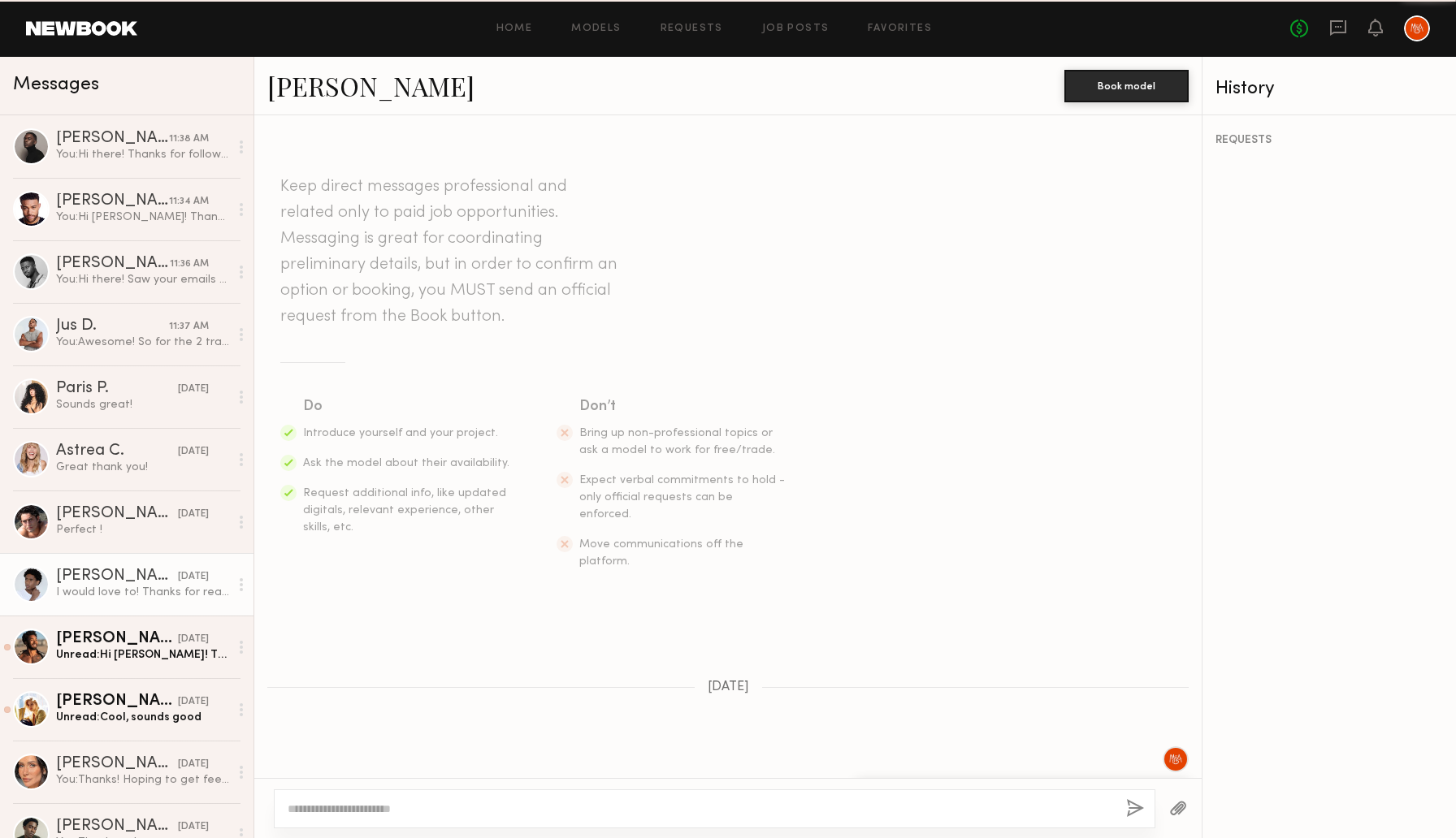
scroll to position [632, 0]
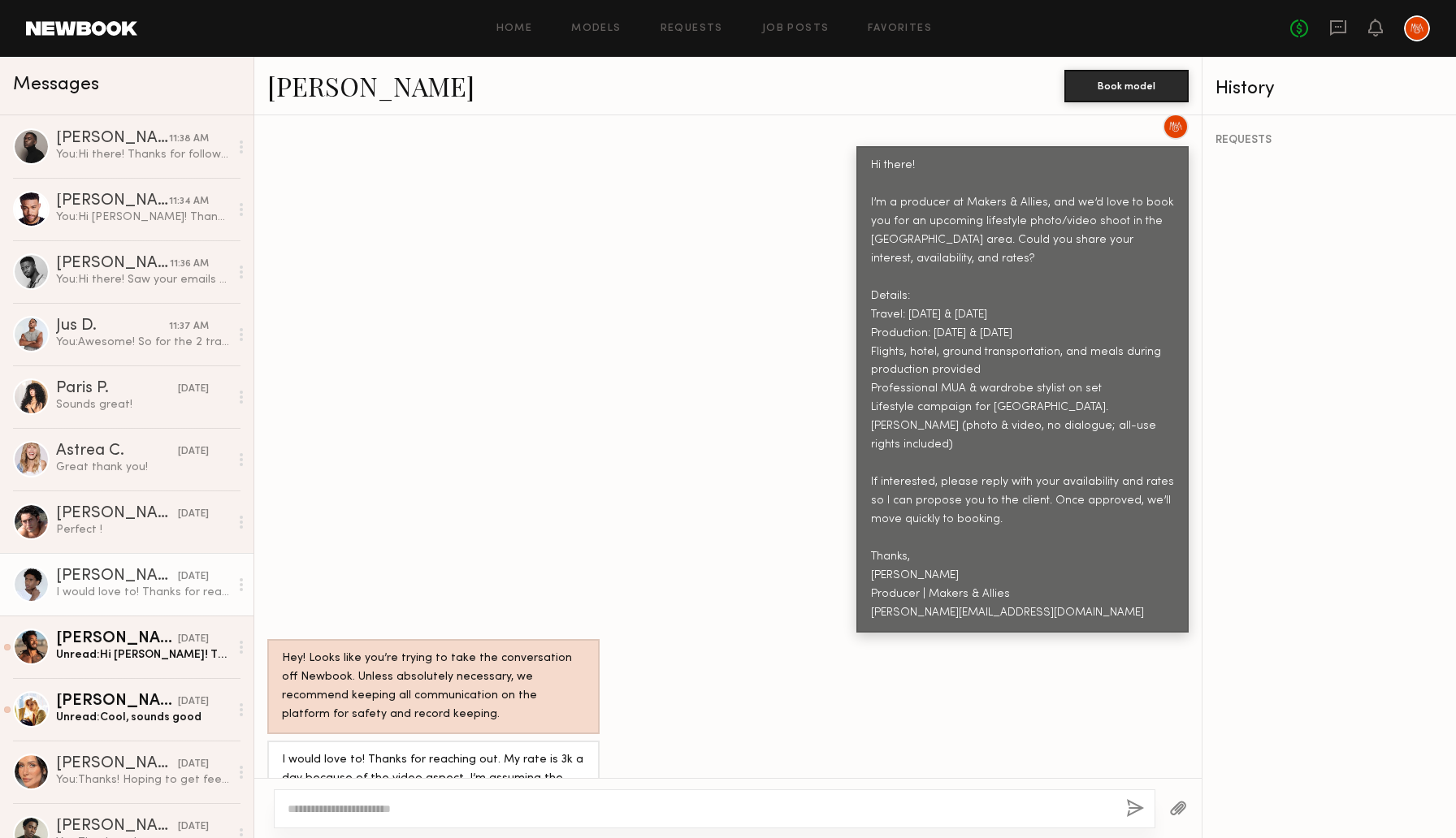
click at [453, 811] on textarea at bounding box center [700, 809] width 826 height 17
click at [473, 821] on div "**********" at bounding box center [715, 808] width 882 height 39
click at [453, 823] on div "**********" at bounding box center [715, 808] width 882 height 39
click at [441, 813] on textarea "**********" at bounding box center [700, 809] width 826 height 17
type textarea "**********"
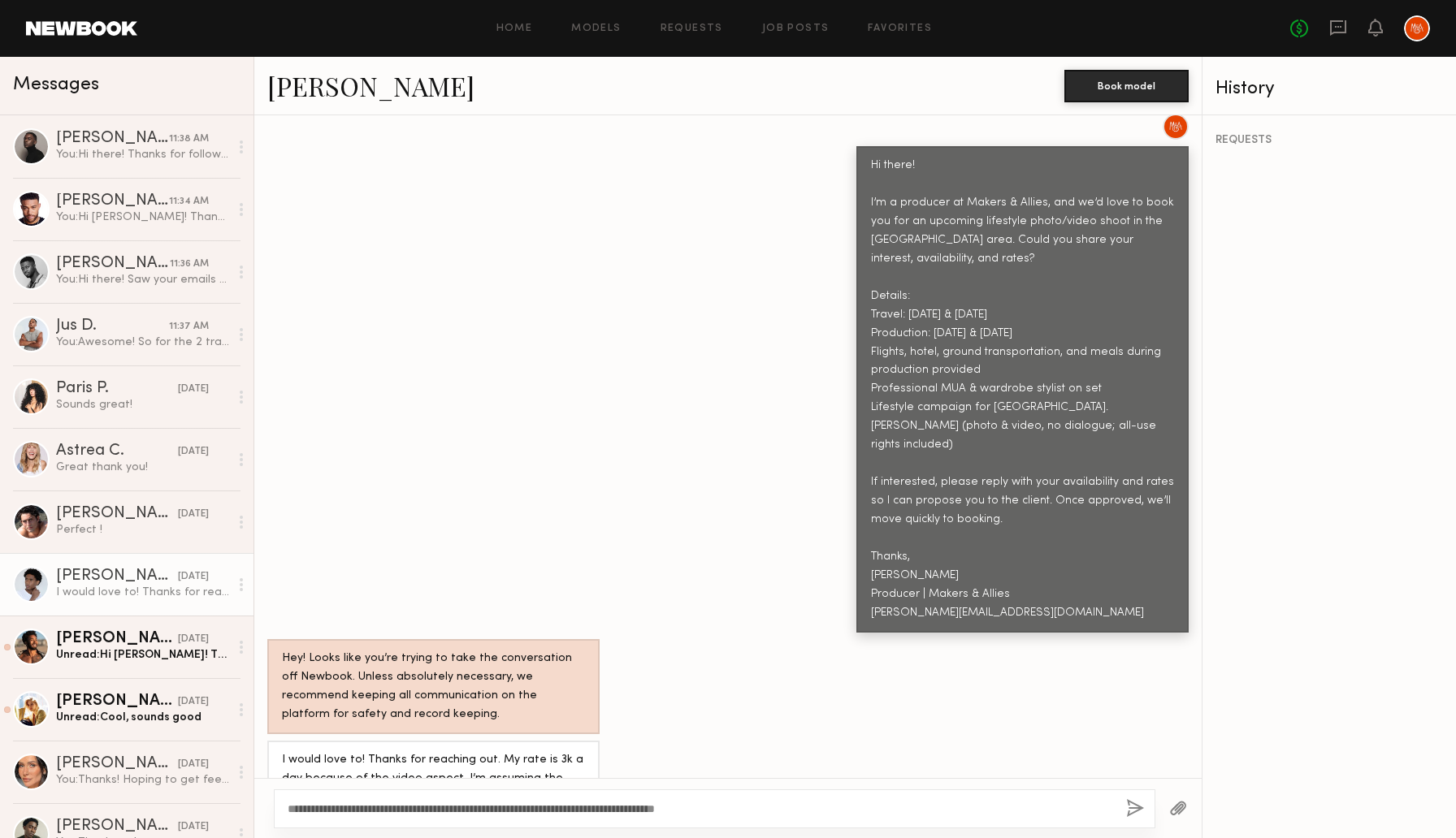
click at [1133, 805] on button "button" at bounding box center [1136, 809] width 18 height 21
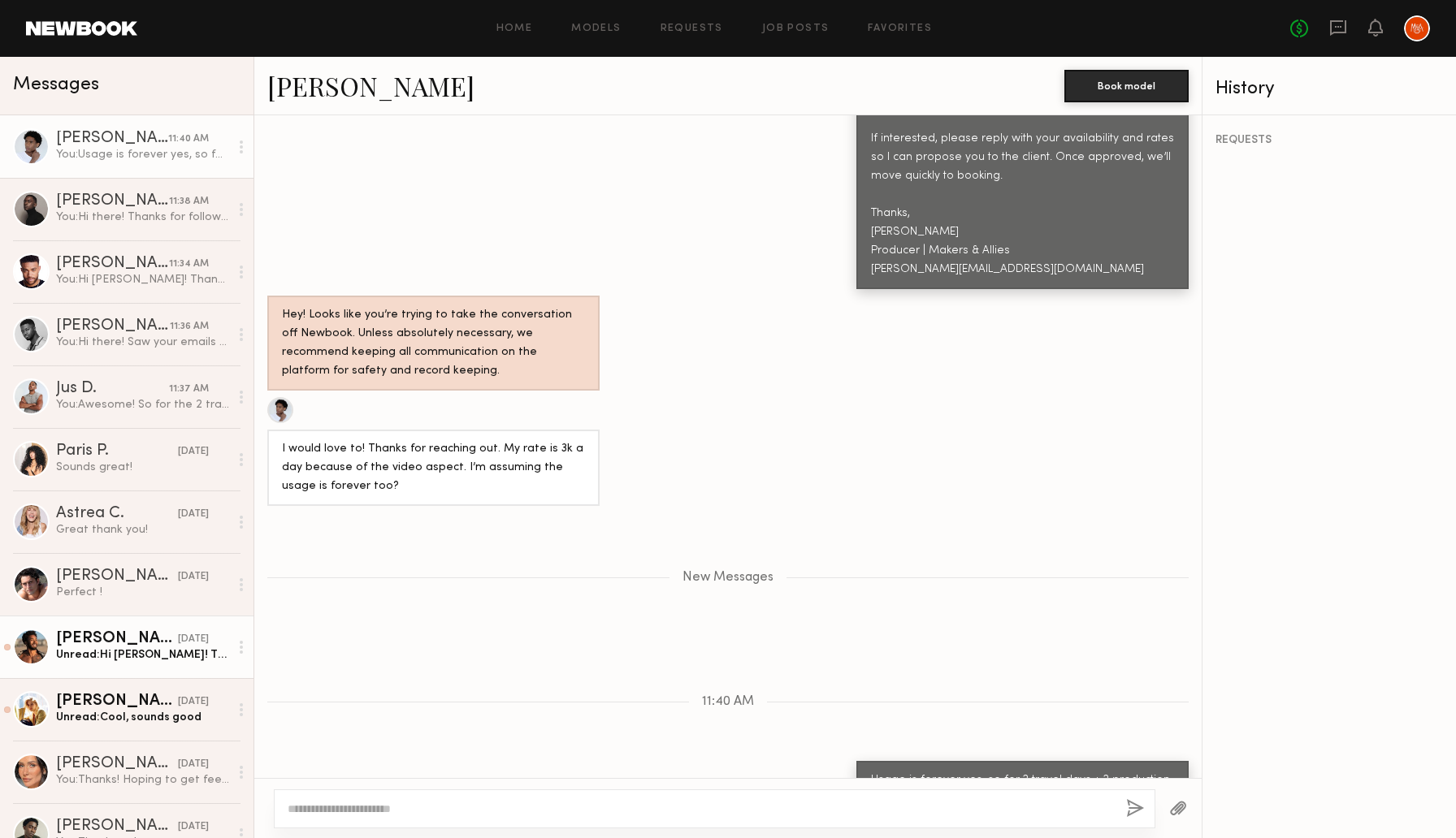
click at [121, 654] on div "Unread: Hi Rachel! Thanks for reaching out. I absolutely would love to shoot wi…" at bounding box center [143, 655] width 173 height 16
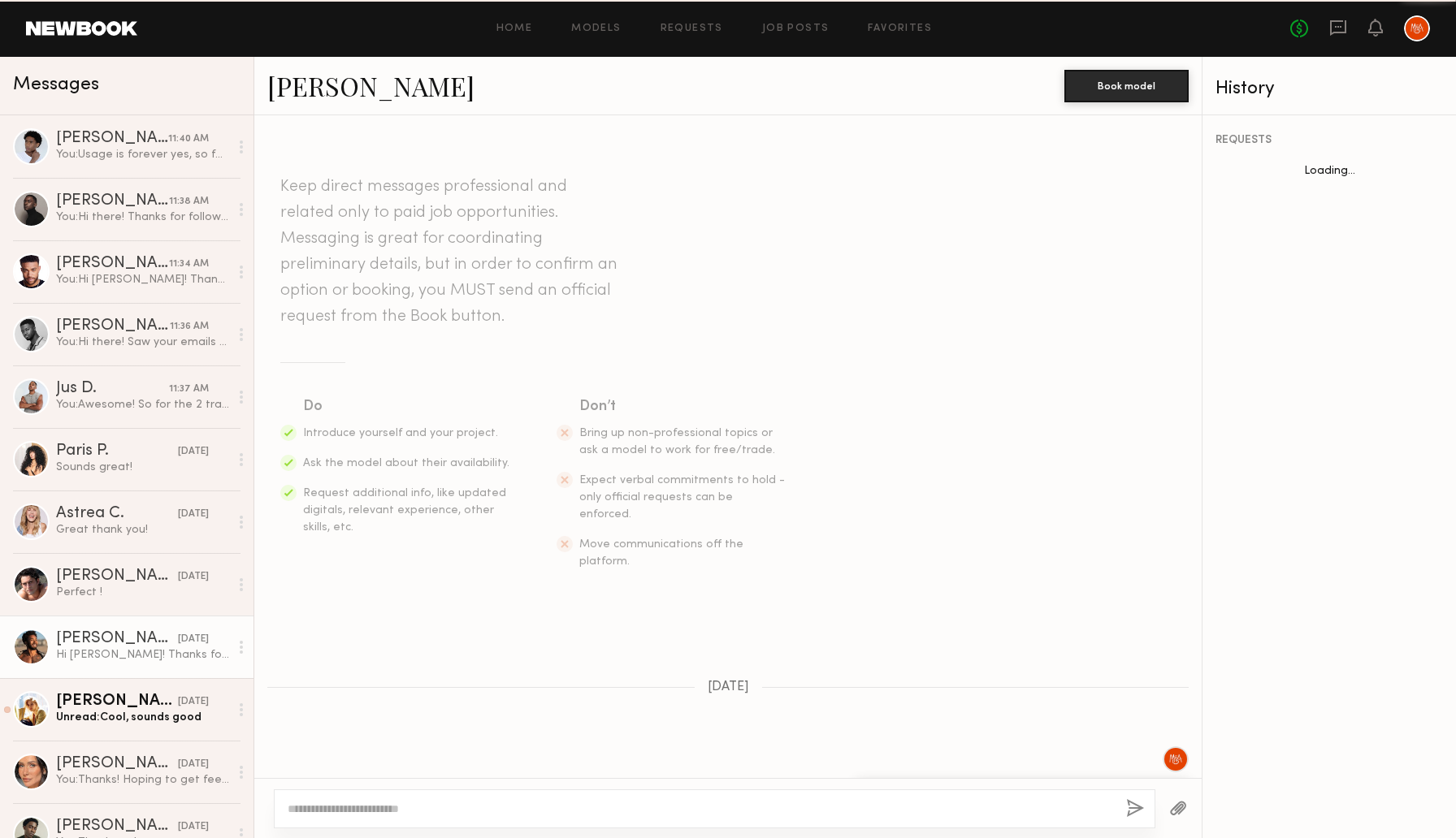
scroll to position [820, 0]
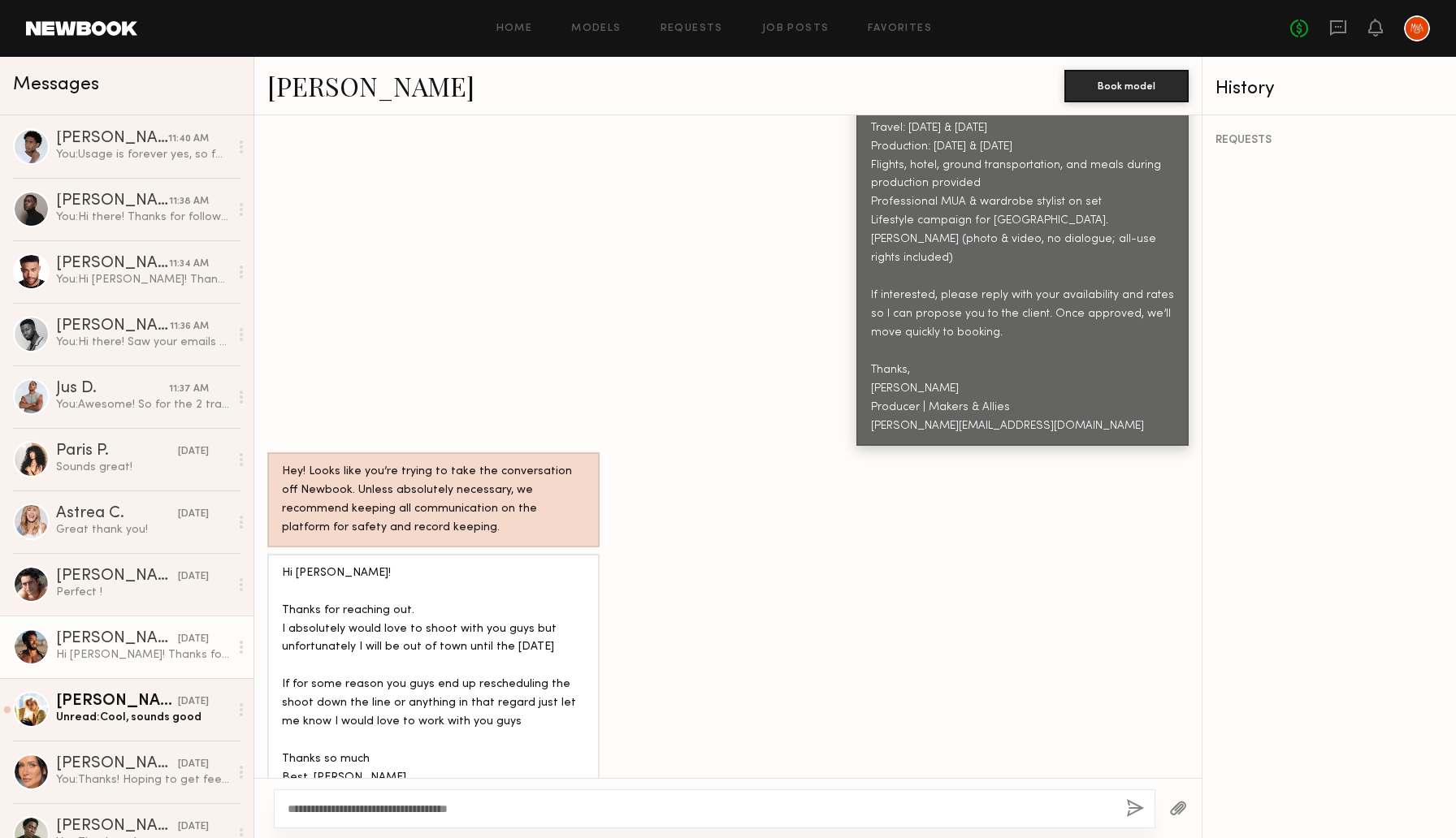
type textarea "**********"
click at [1135, 807] on button "button" at bounding box center [1136, 809] width 18 height 21
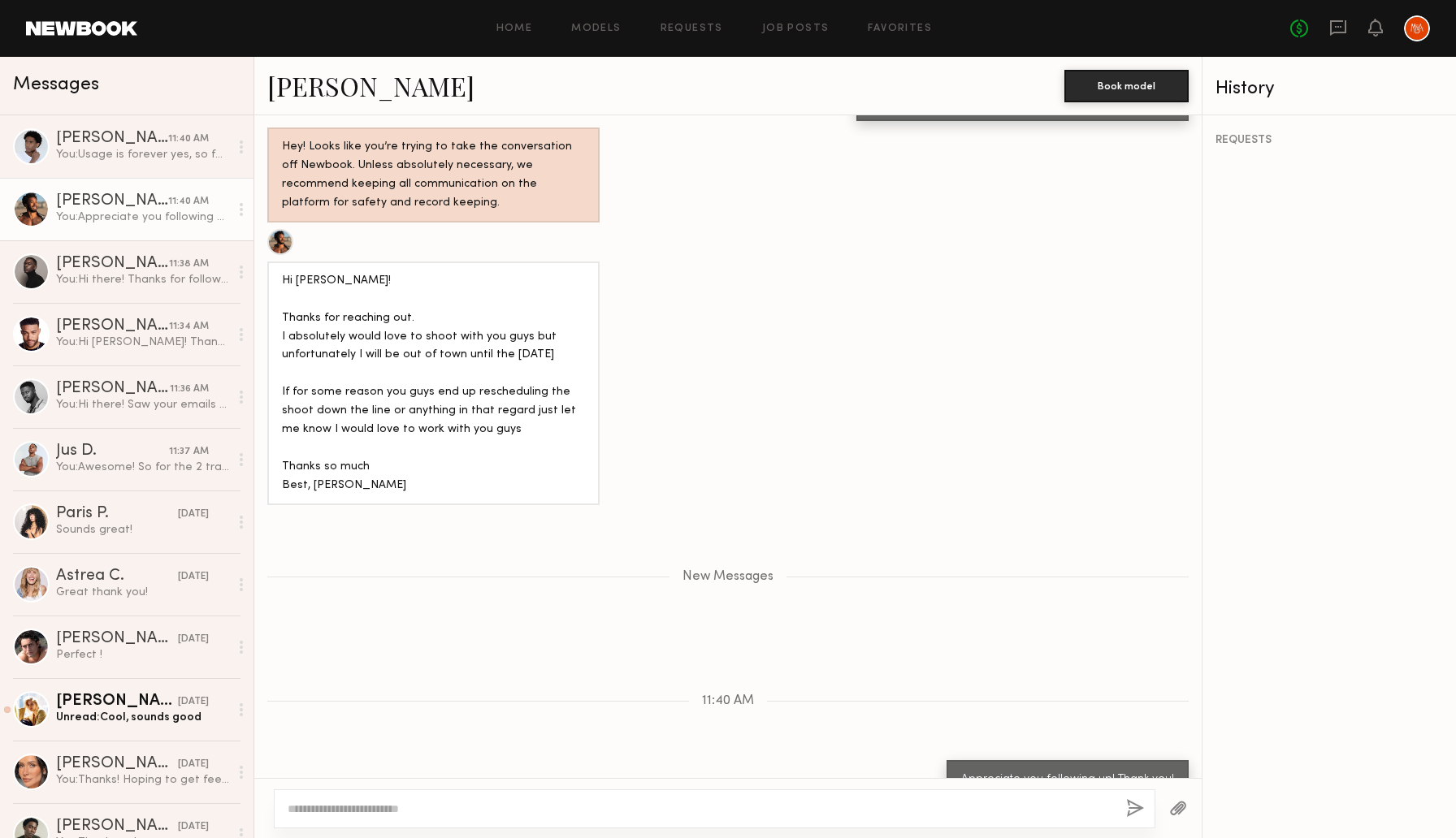
click at [333, 88] on link "Sennari G." at bounding box center [371, 86] width 207 height 35
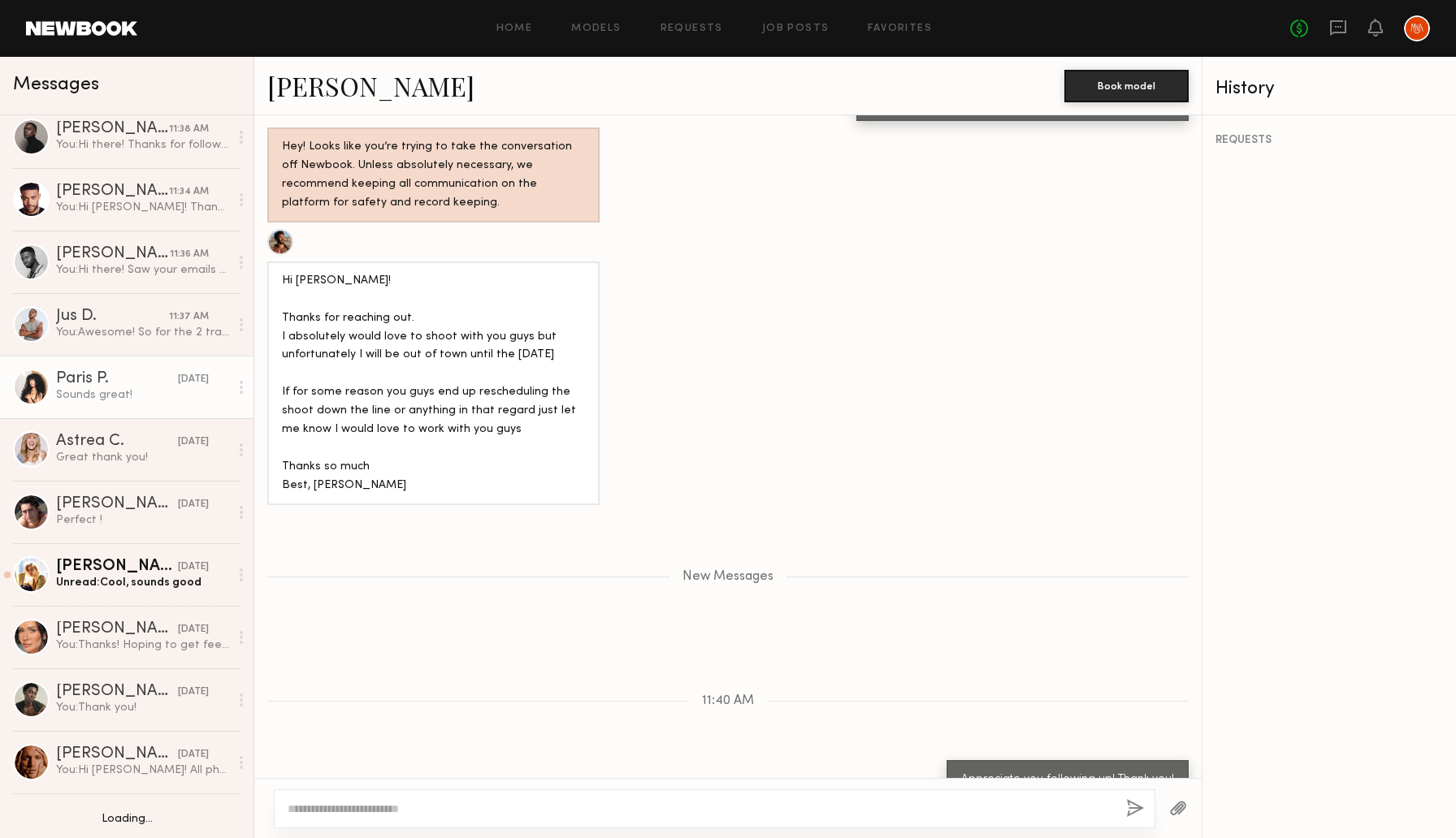
scroll to position [158, 0]
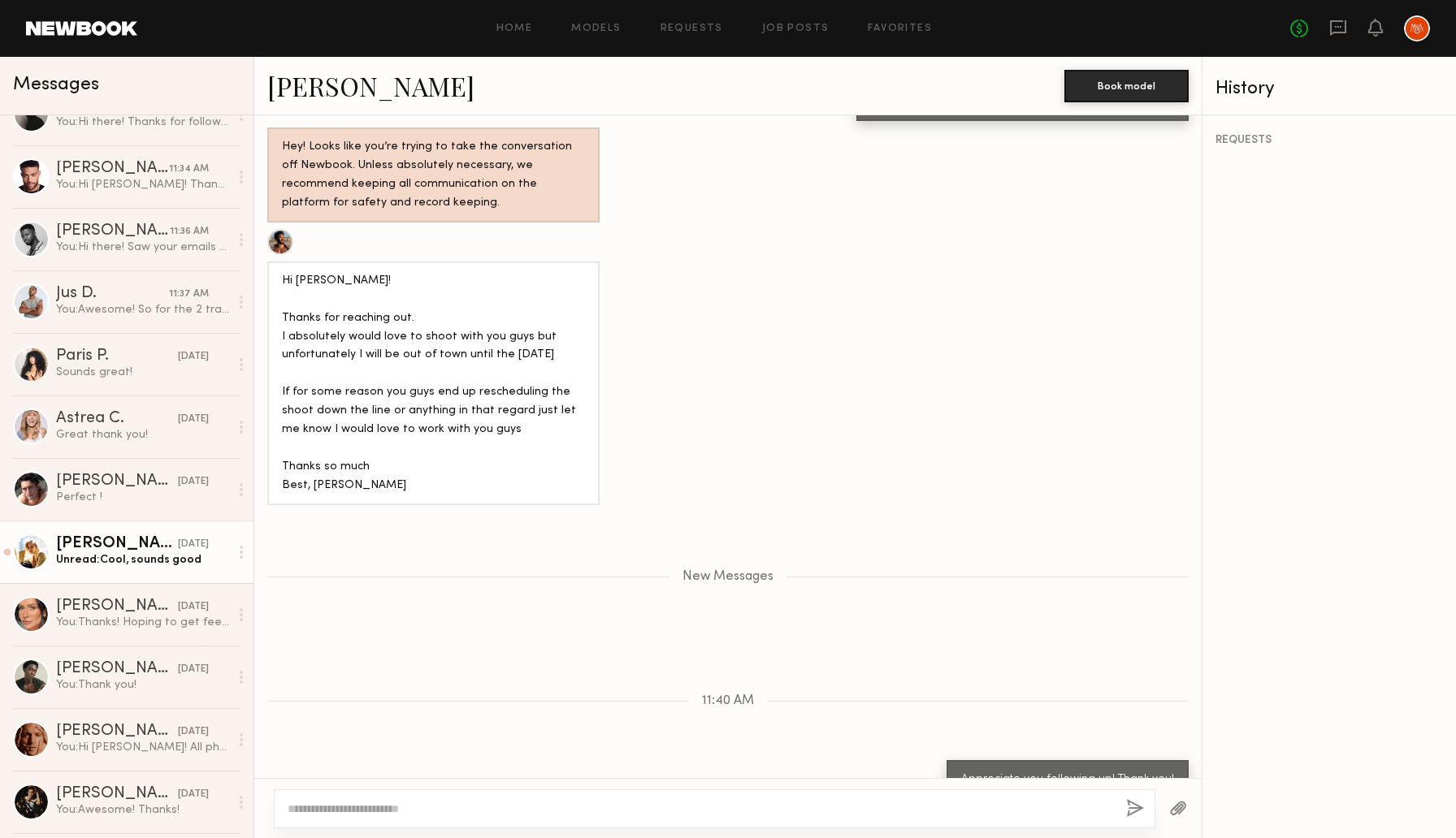
click at [128, 560] on div "Unread: Cool, sounds good" at bounding box center [143, 560] width 173 height 16
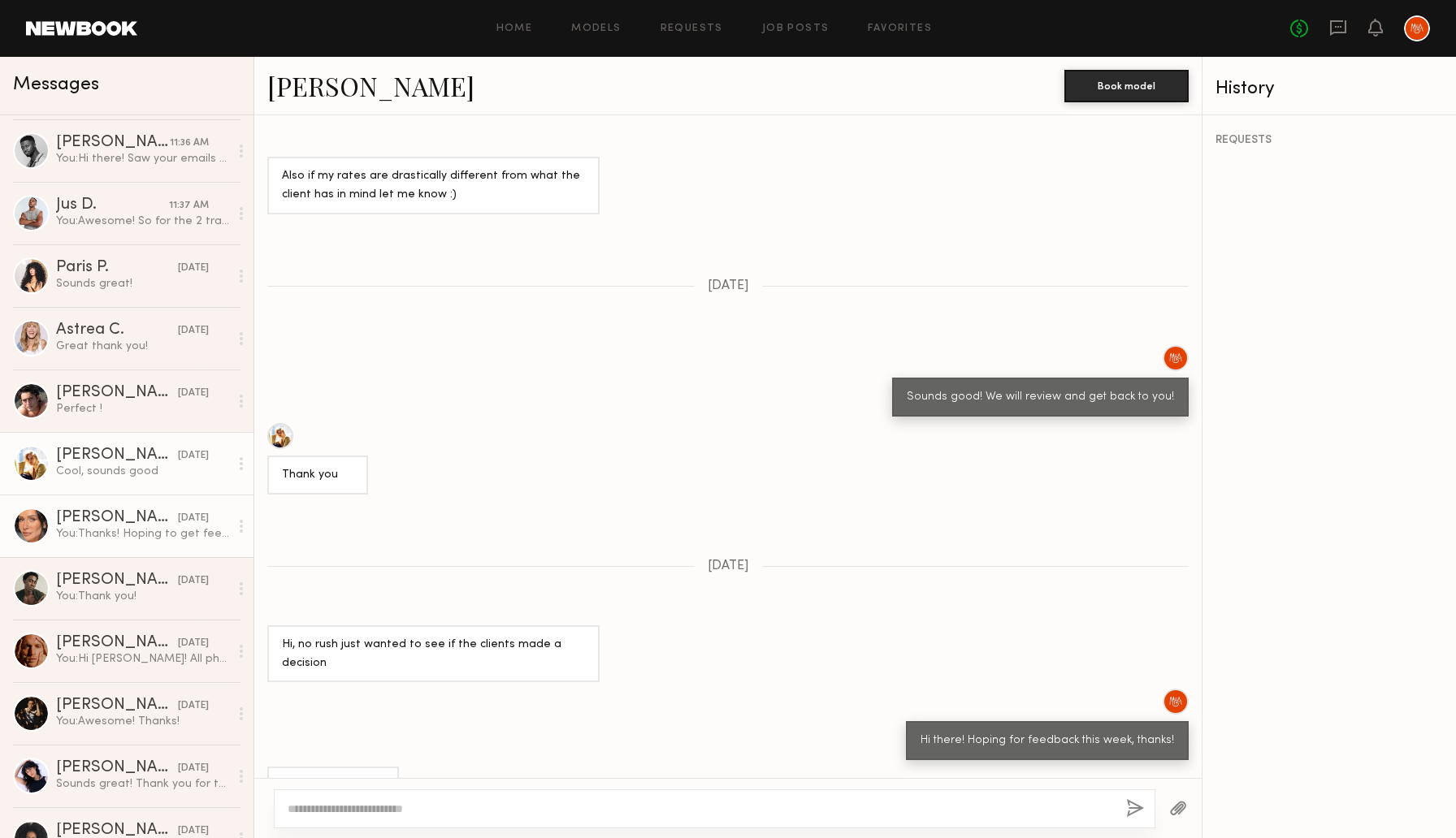
scroll to position [248, 0]
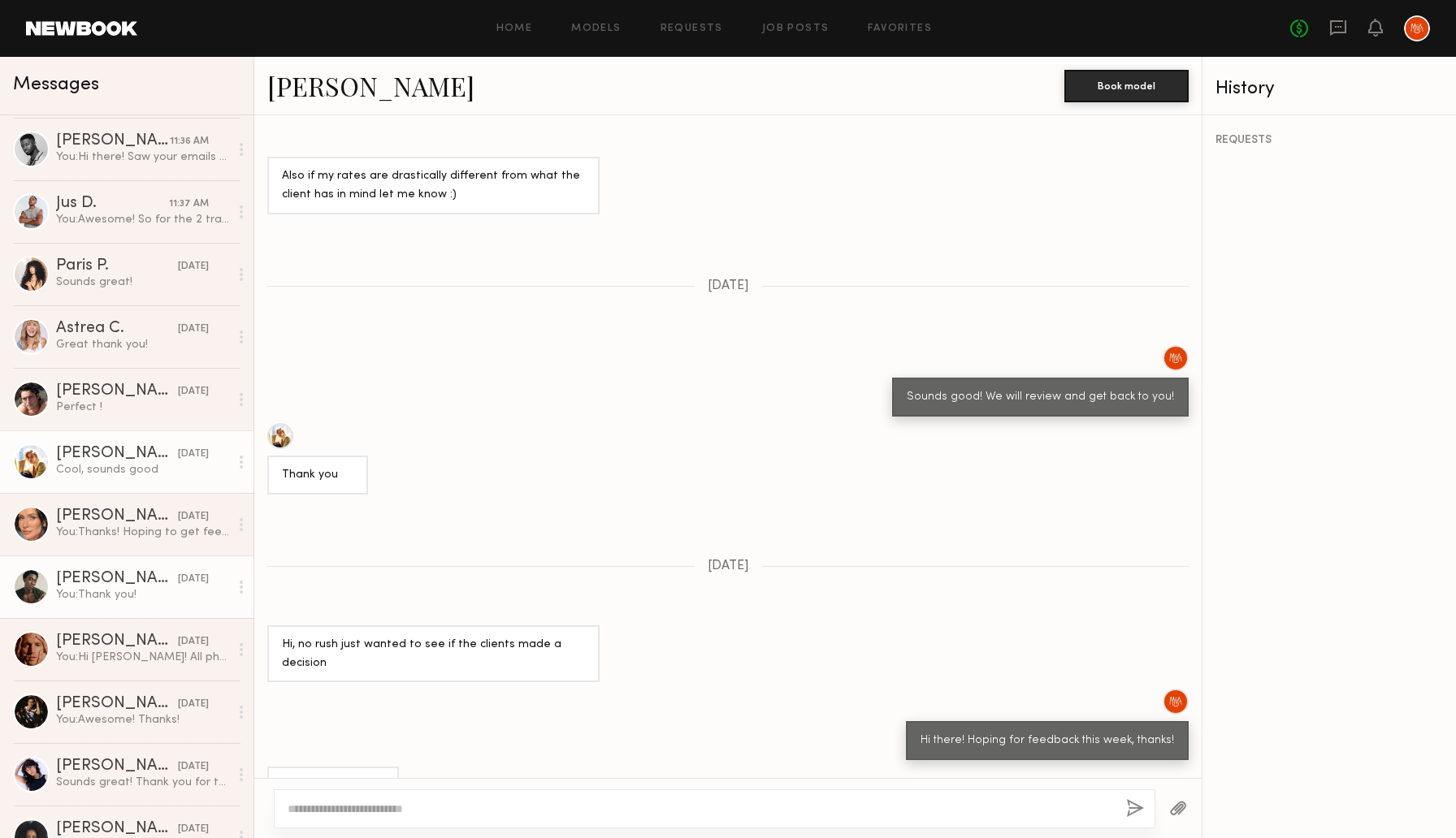
click at [132, 592] on div "You: Thank you!" at bounding box center [143, 594] width 173 height 16
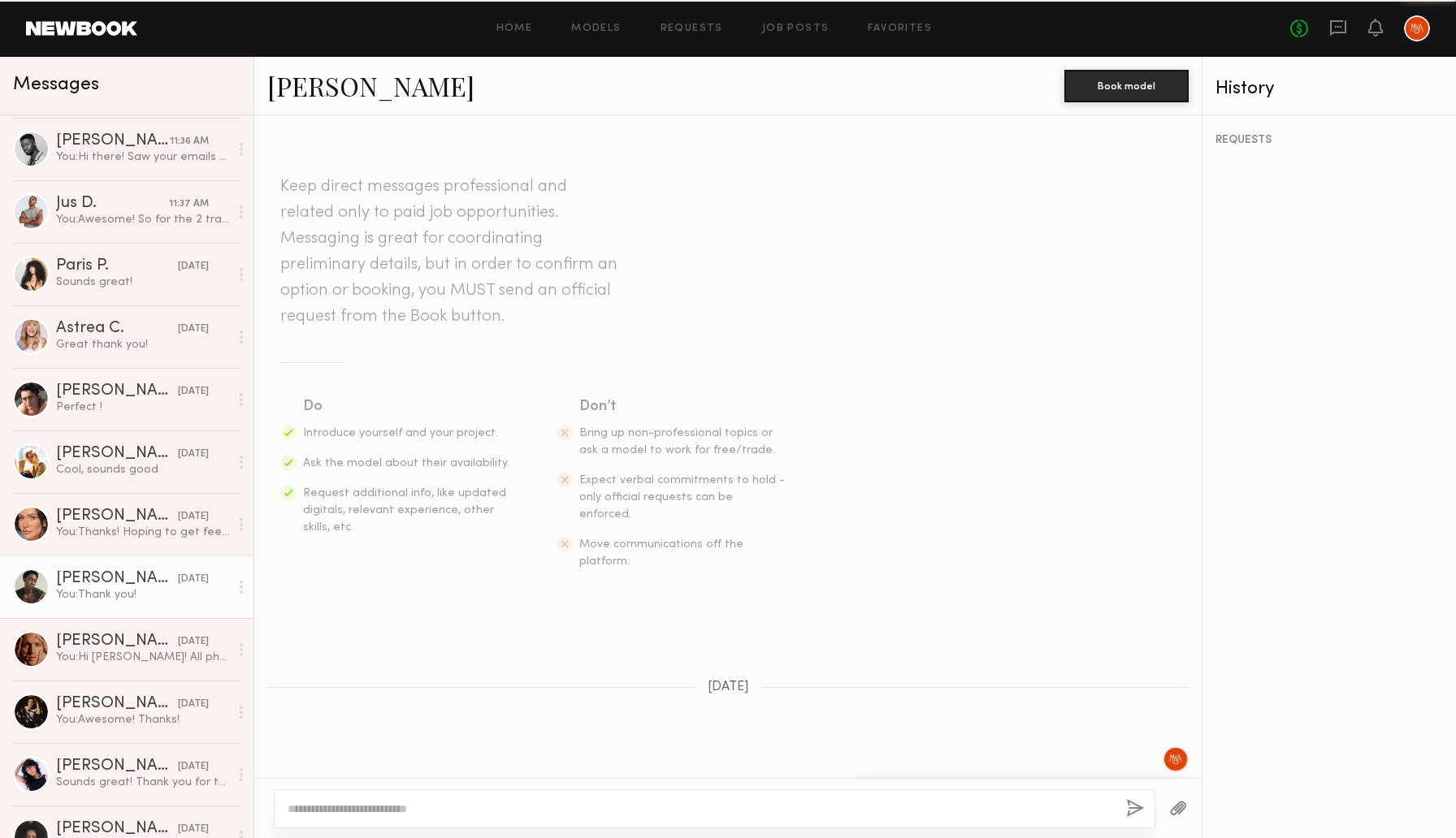
scroll to position [1237, 0]
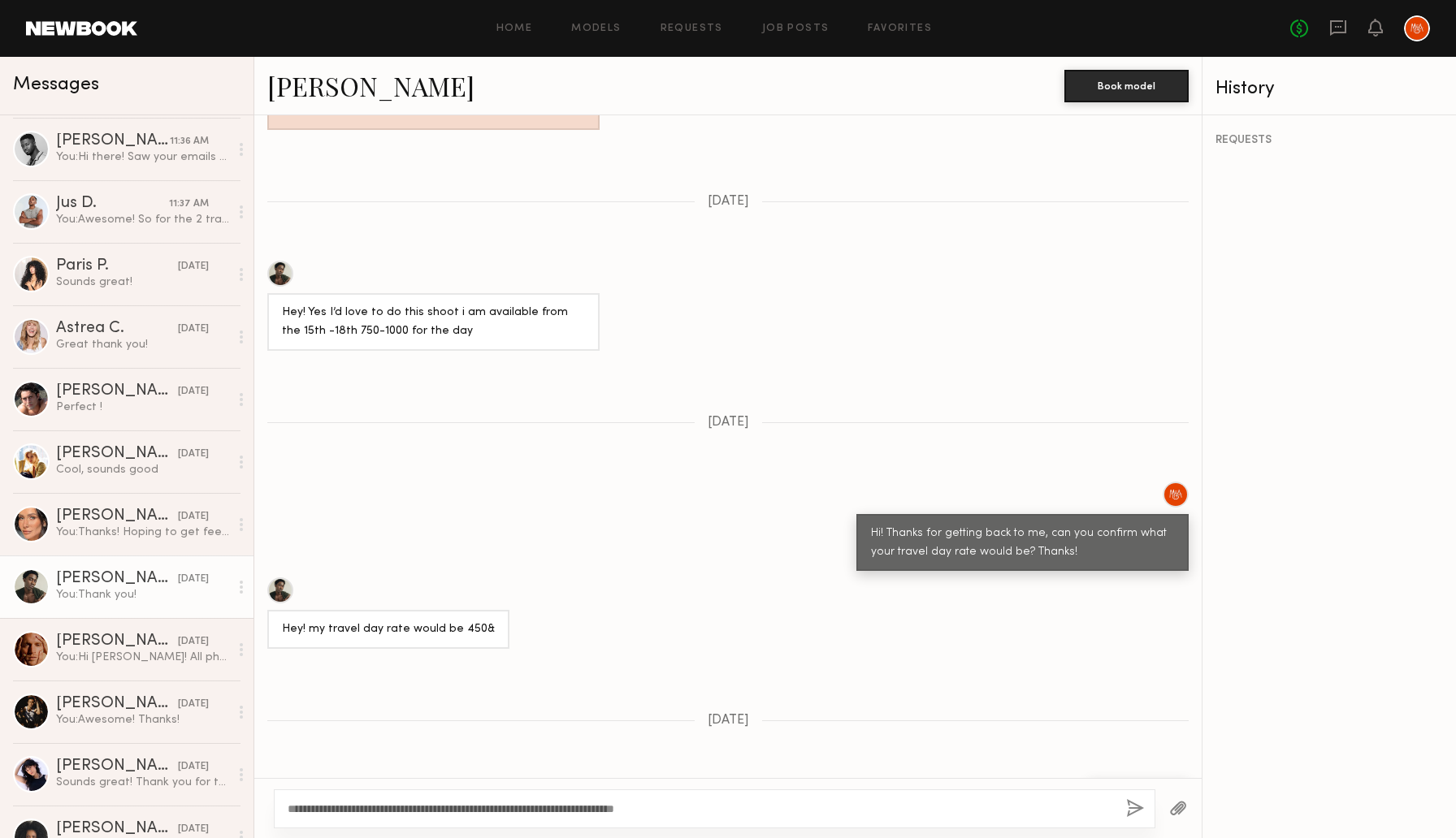
type textarea "**********"
click at [1137, 804] on button "button" at bounding box center [1136, 809] width 18 height 21
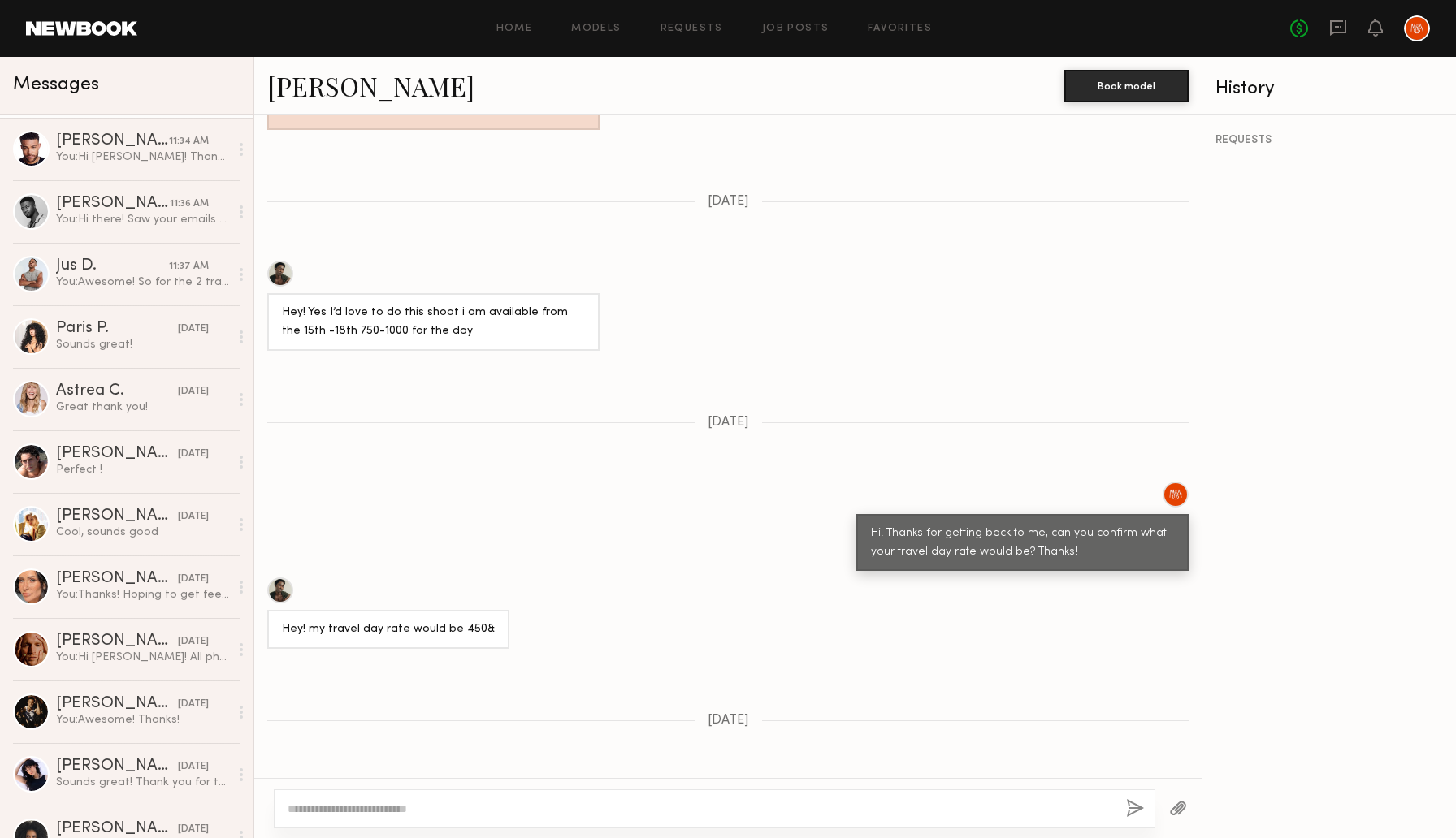
scroll to position [0, 0]
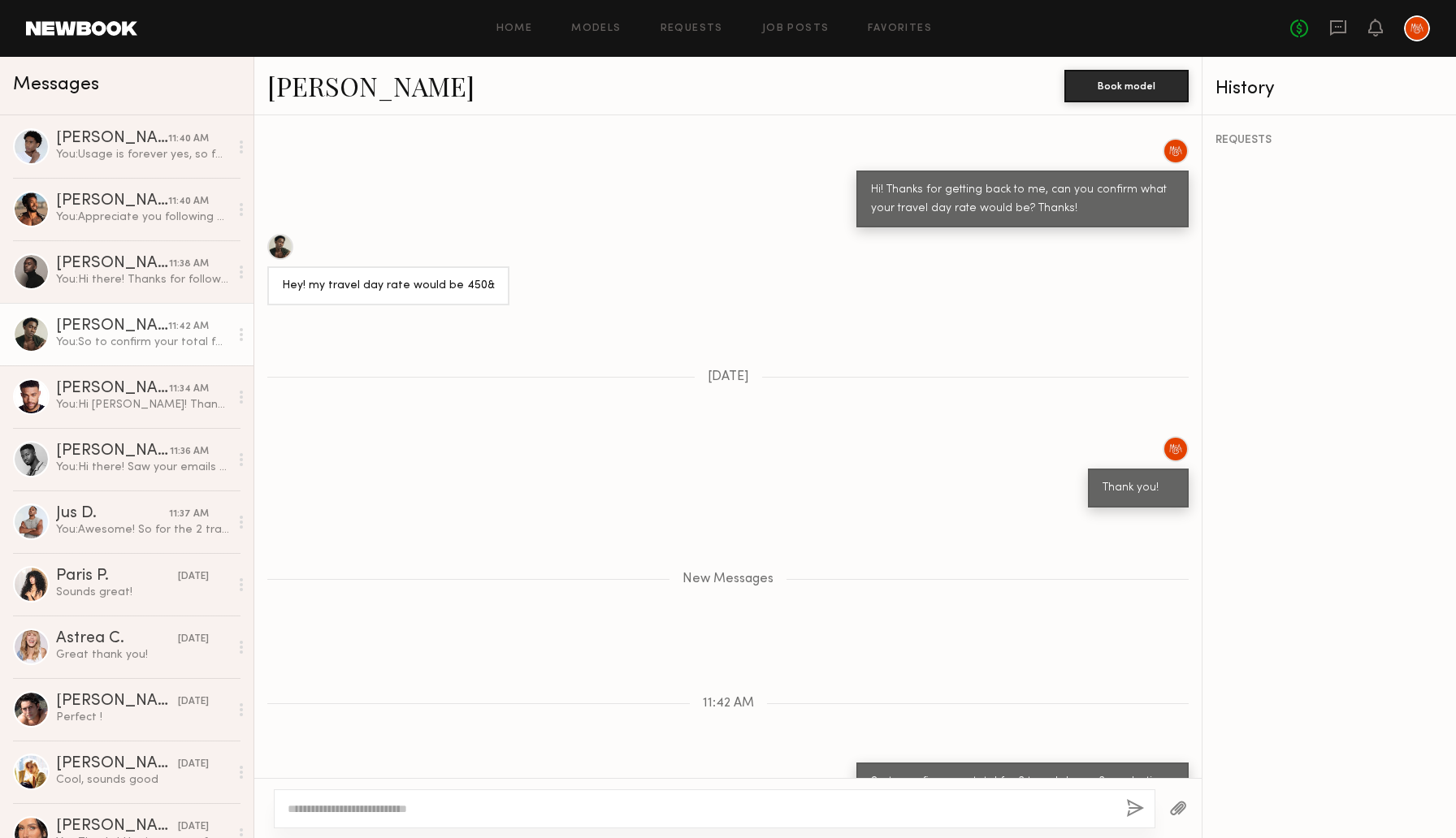
click at [334, 88] on link "Shaquille H." at bounding box center [371, 86] width 207 height 35
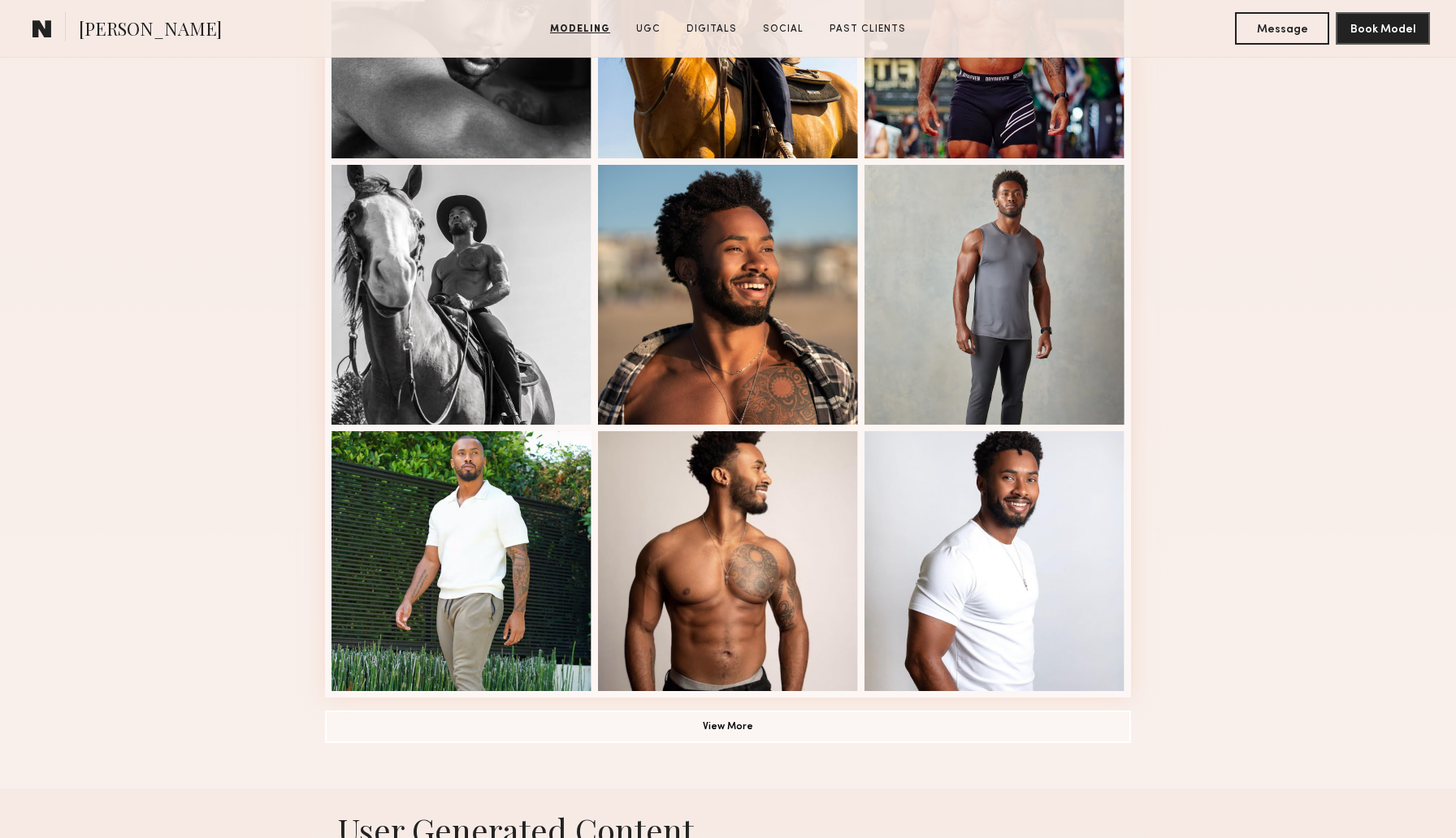
scroll to position [919, 0]
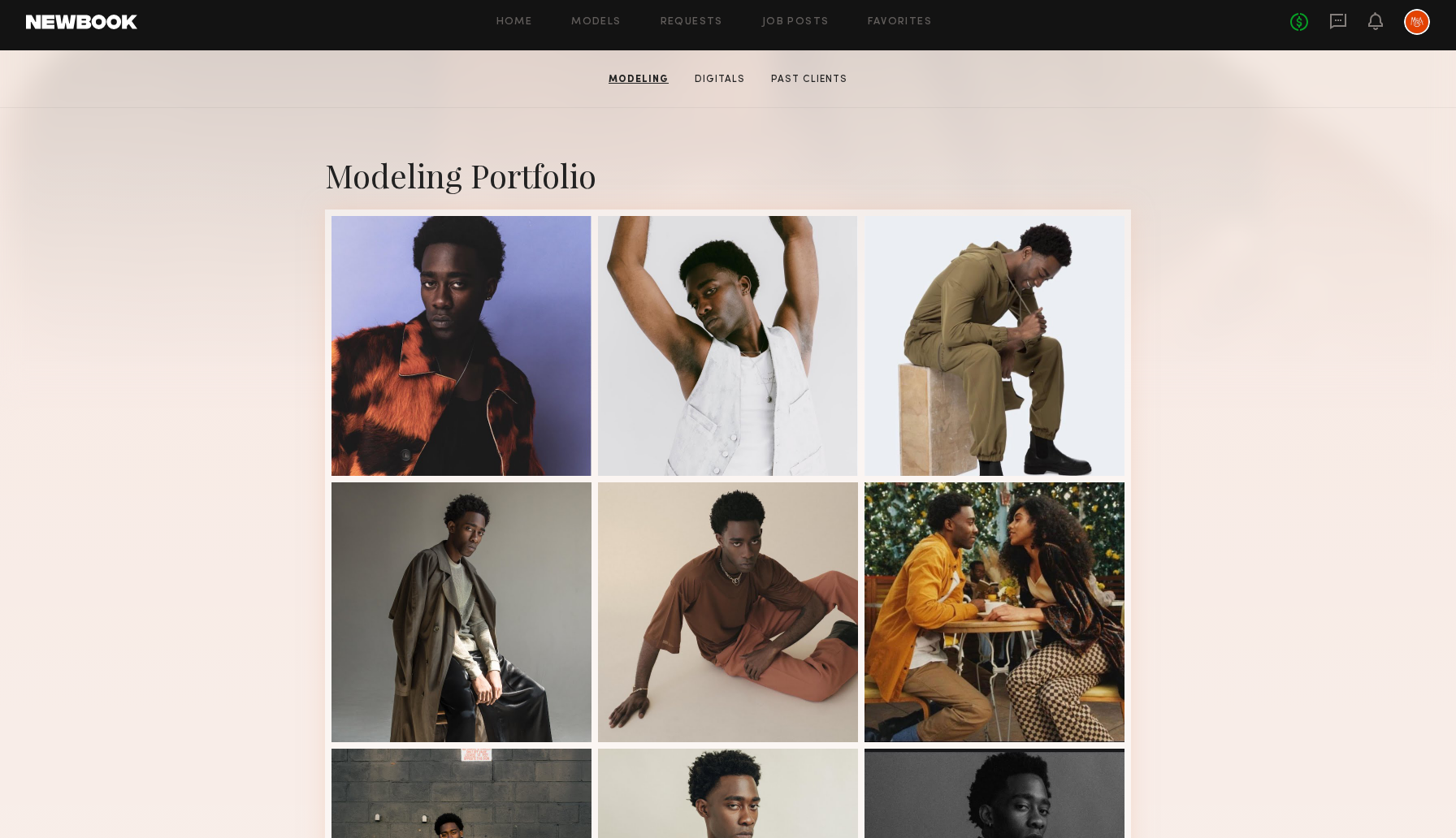
scroll to position [267, 0]
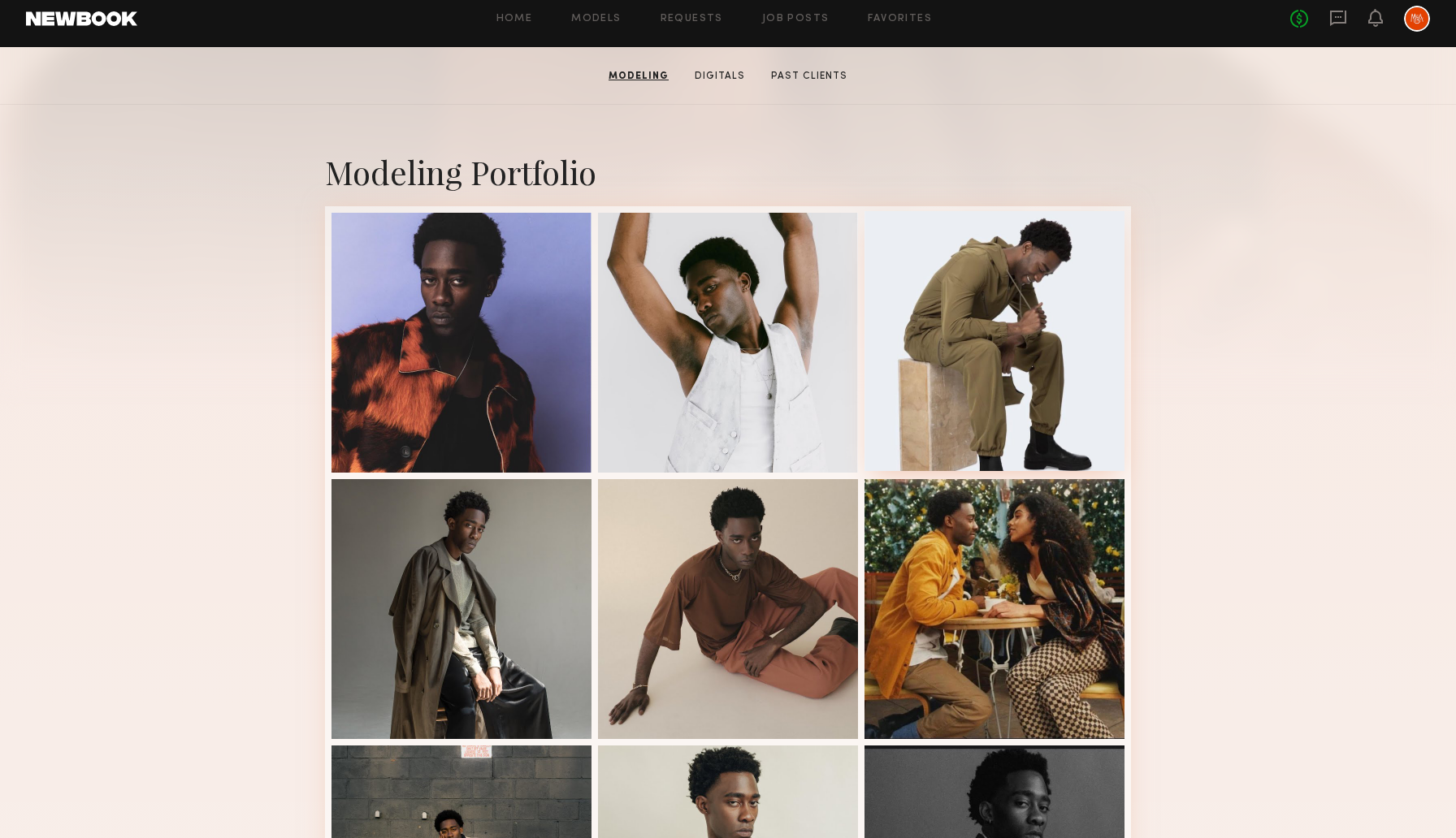
click at [1000, 329] on div at bounding box center [994, 341] width 260 height 260
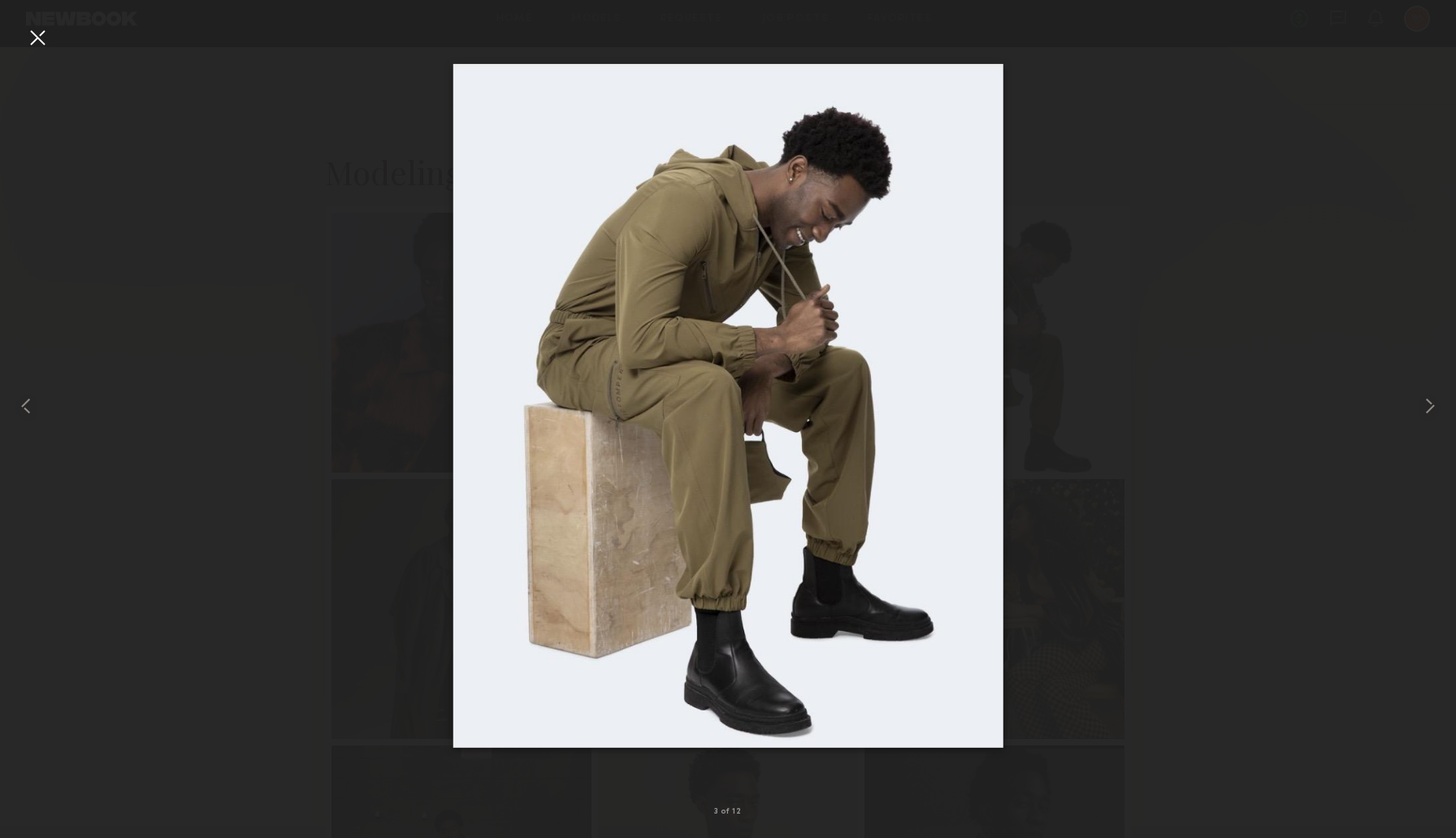
click at [33, 31] on div at bounding box center [37, 37] width 26 height 26
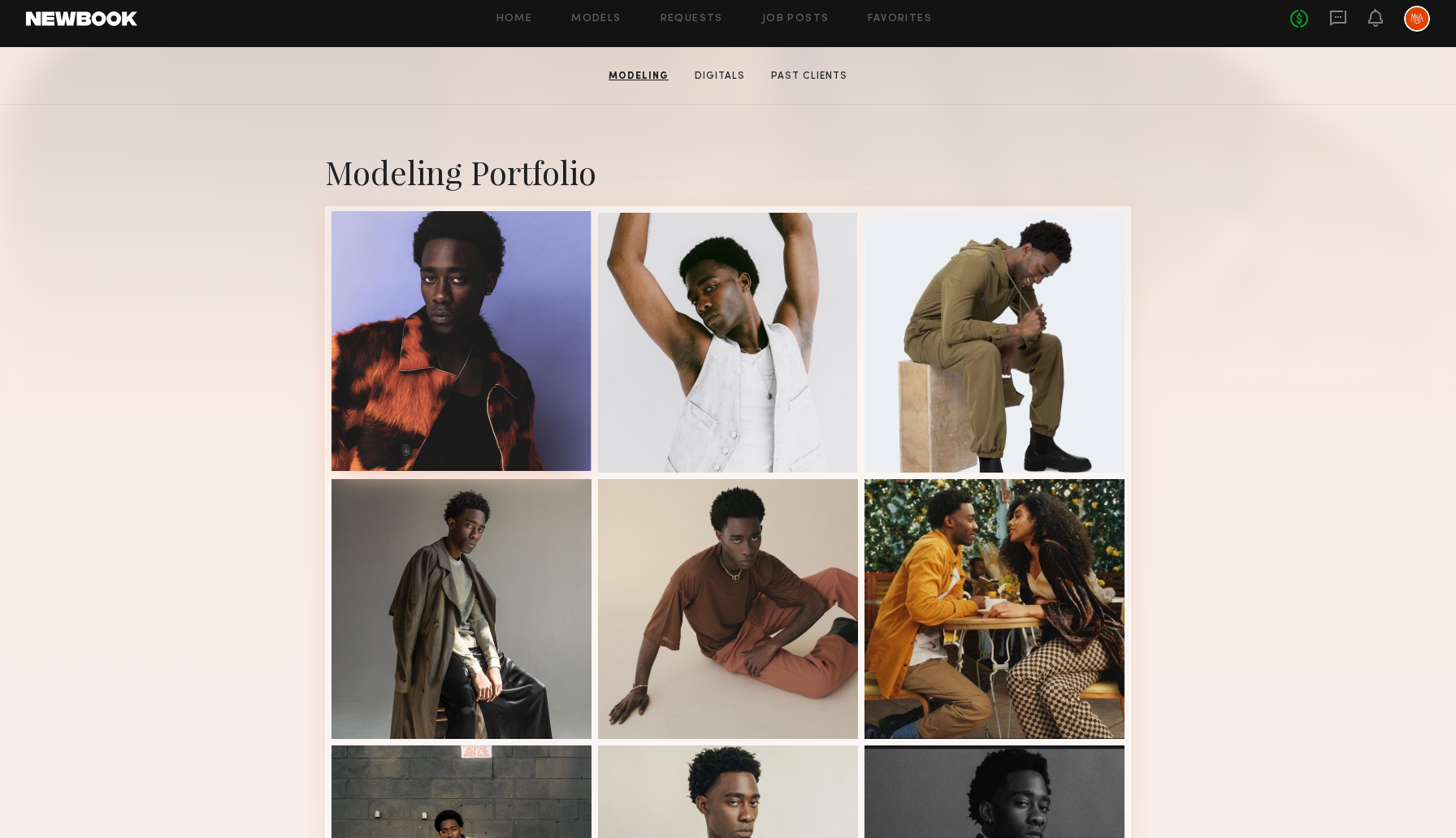
click at [462, 337] on div at bounding box center [461, 341] width 260 height 260
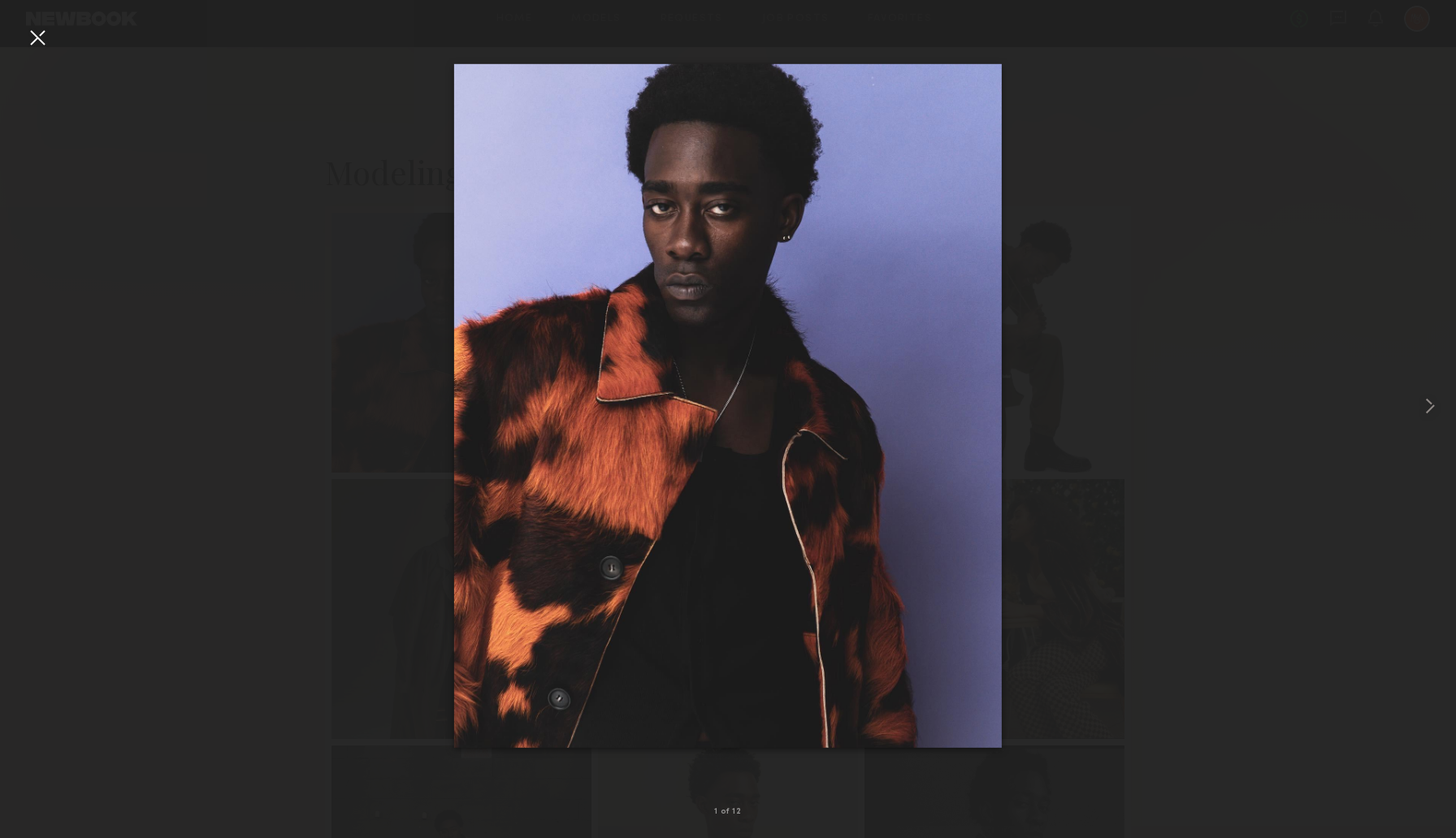
click at [206, 343] on div at bounding box center [728, 405] width 1456 height 760
click at [28, 34] on div at bounding box center [37, 37] width 26 height 26
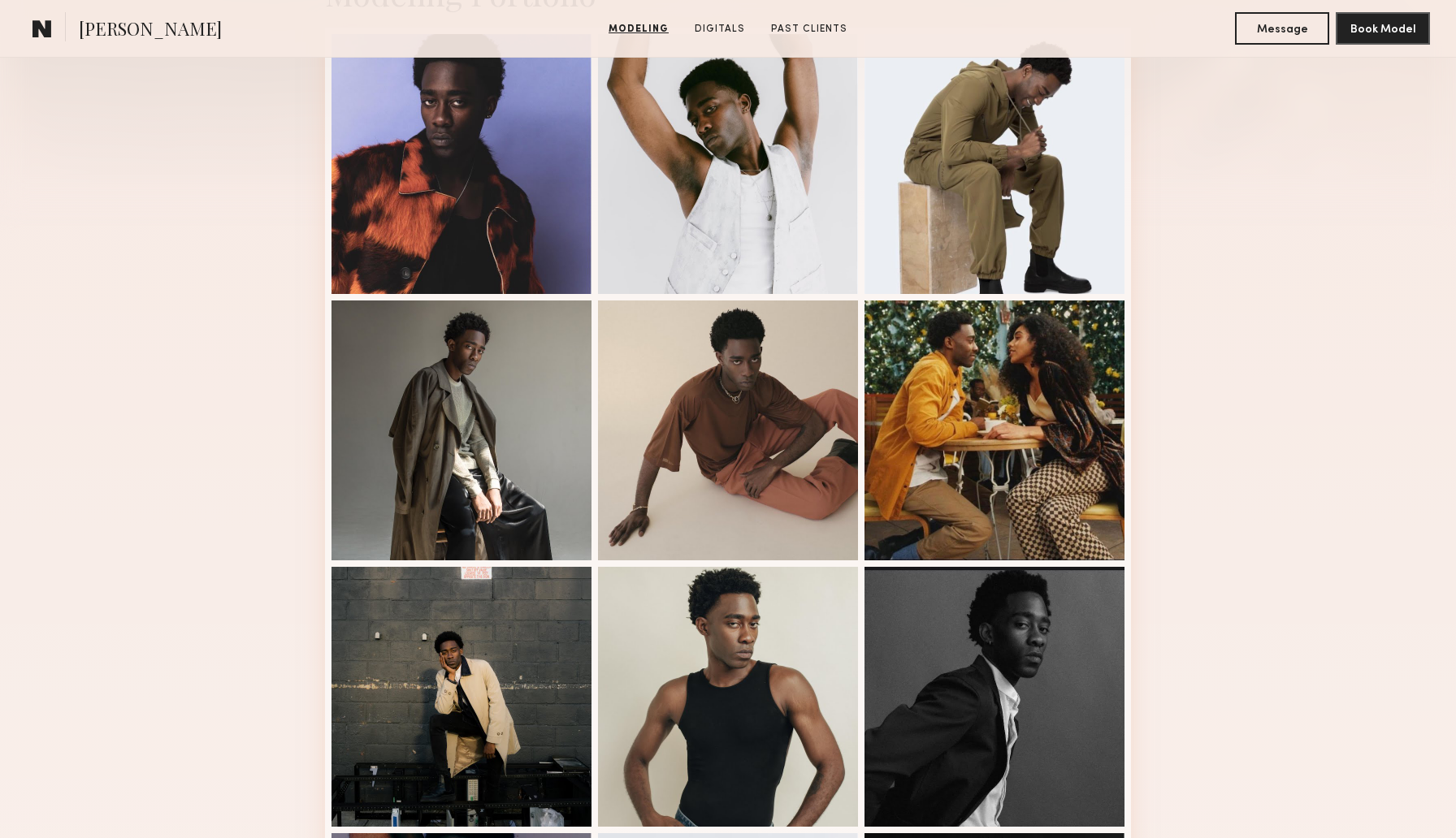
scroll to position [487, 0]
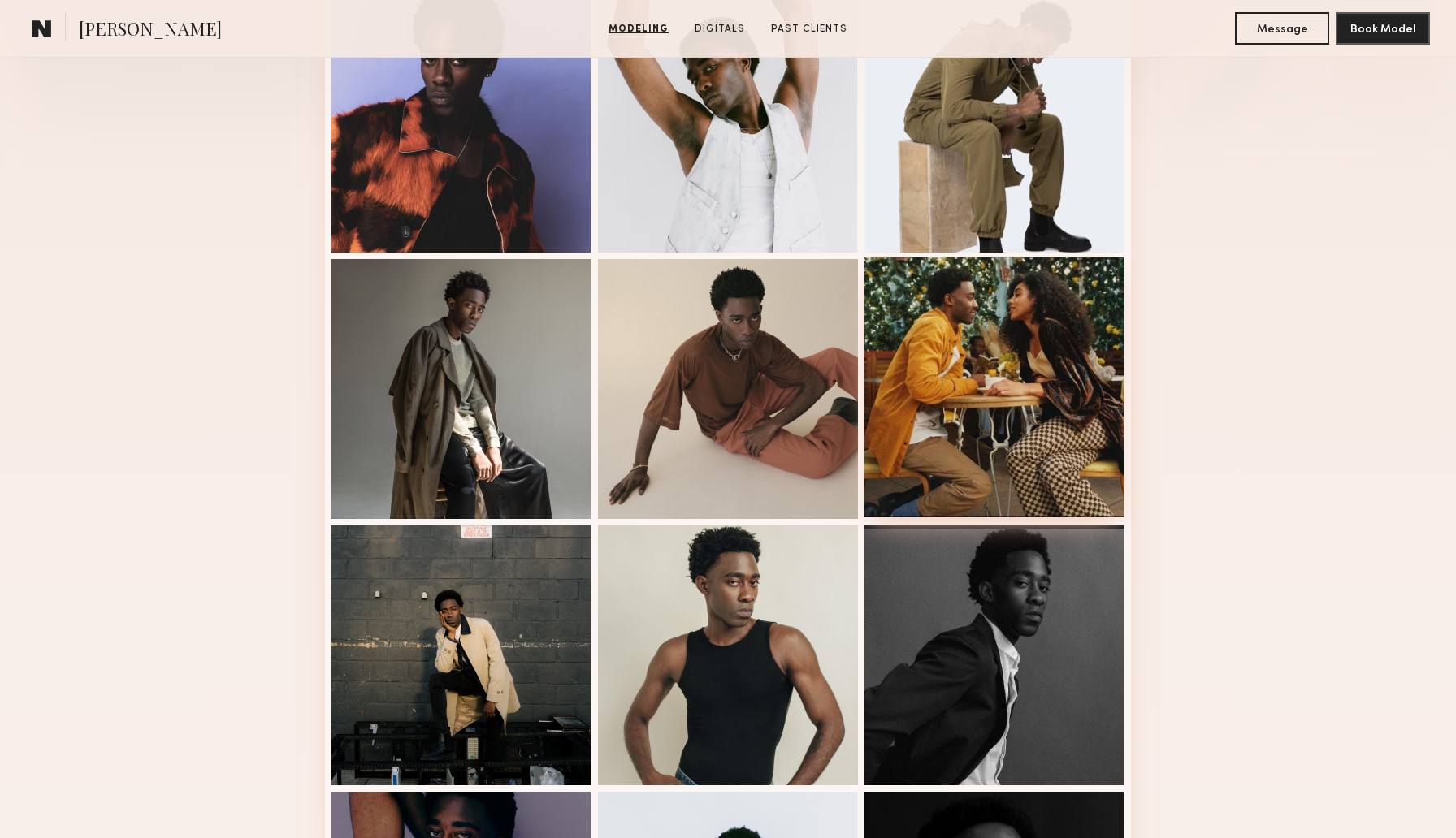
click at [1056, 354] on div at bounding box center [994, 387] width 260 height 260
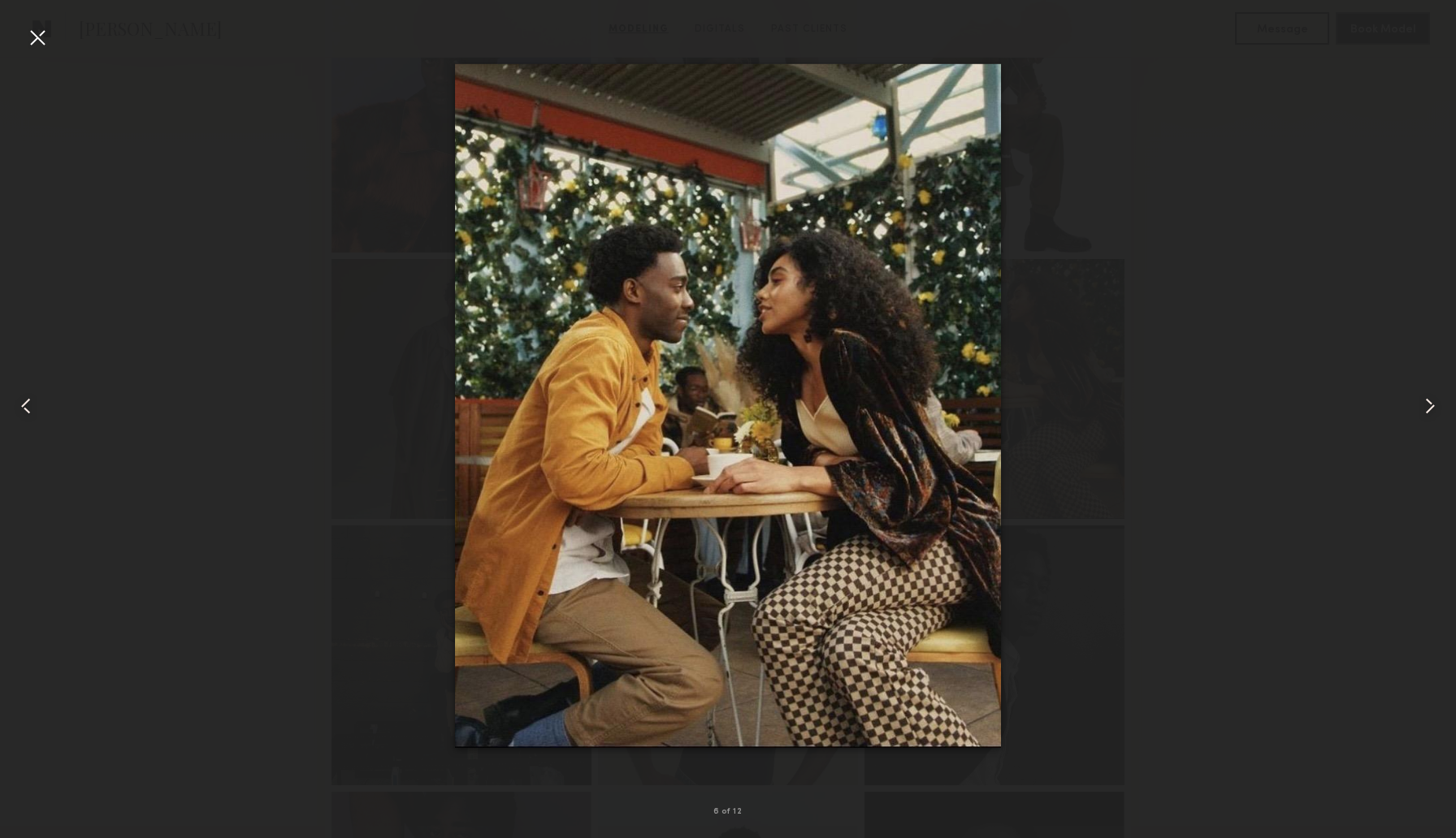
click at [38, 45] on div at bounding box center [37, 37] width 26 height 26
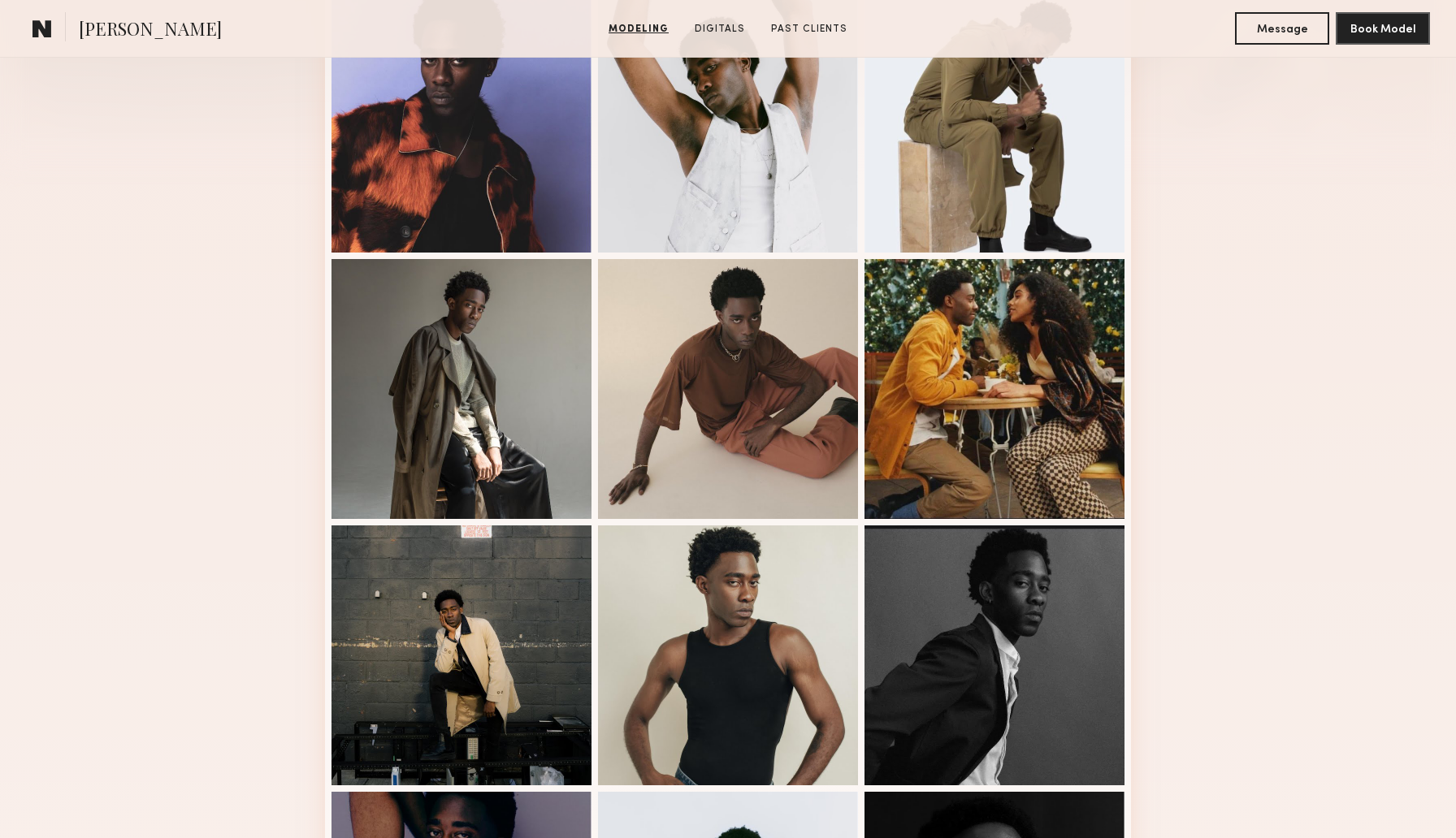
scroll to position [0, 0]
